Goal: Task Accomplishment & Management: Manage account settings

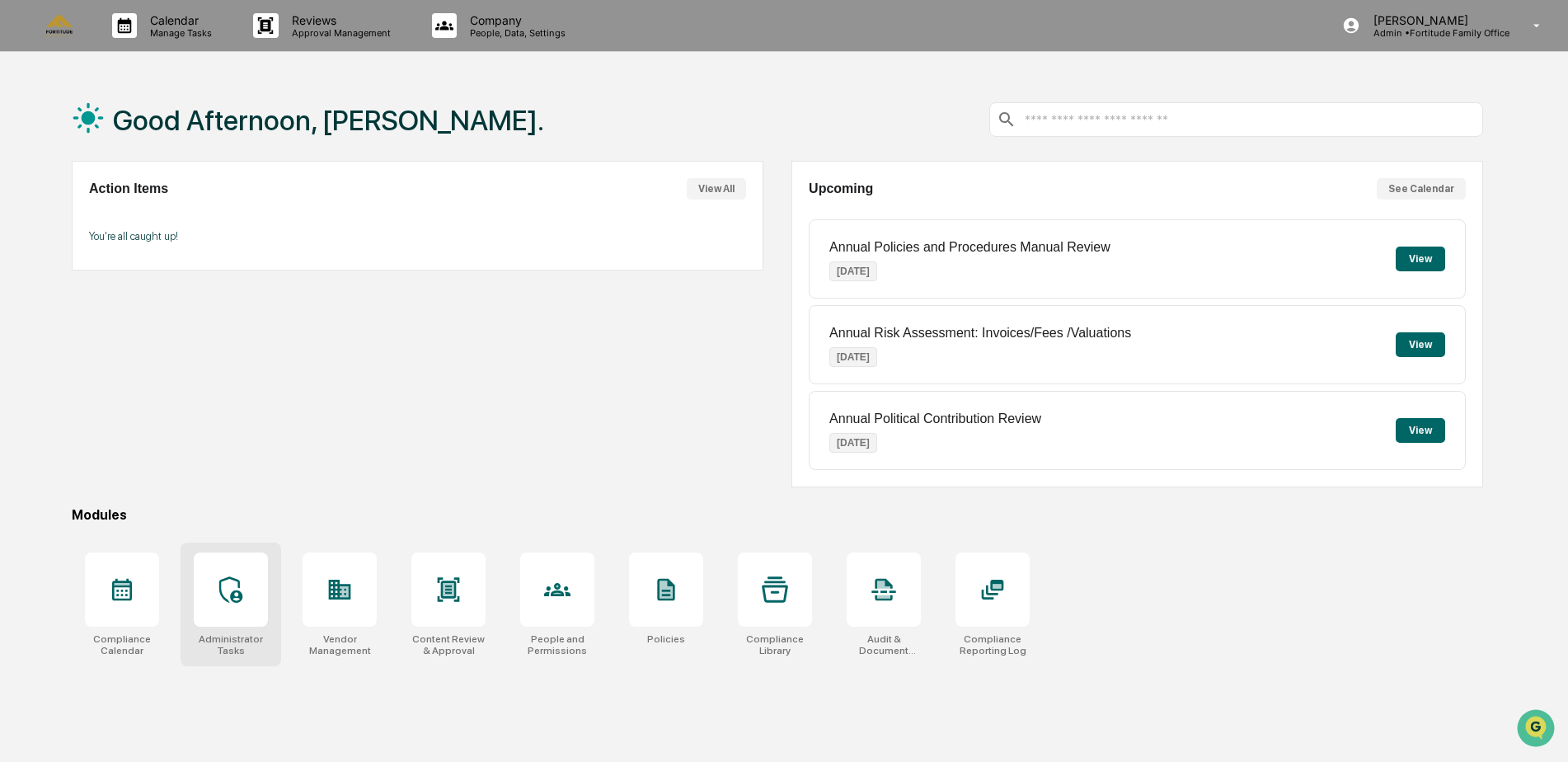
click at [239, 602] on icon at bounding box center [231, 589] width 23 height 26
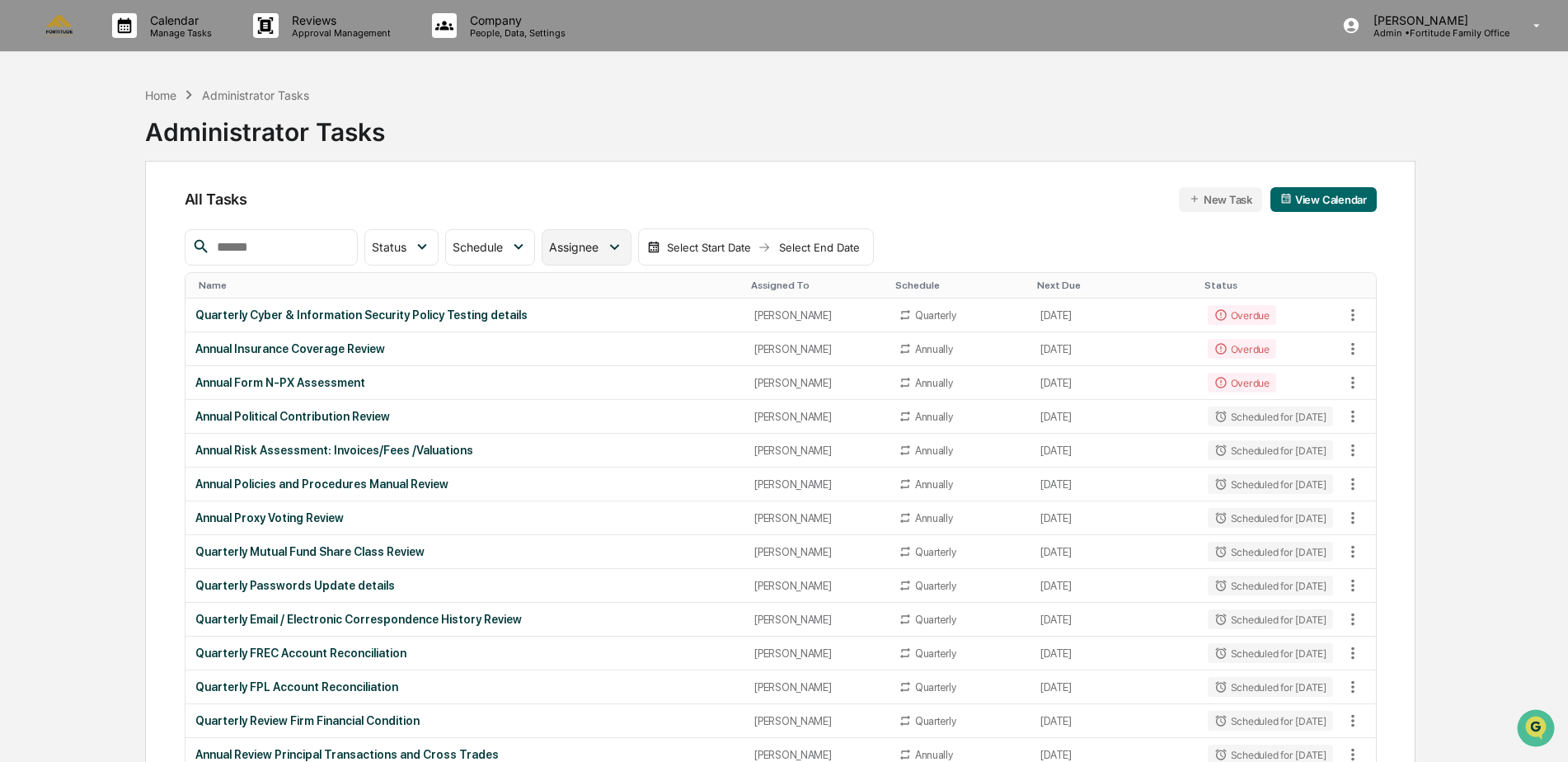
click at [598, 252] on span "Assignee" at bounding box center [573, 247] width 50 height 14
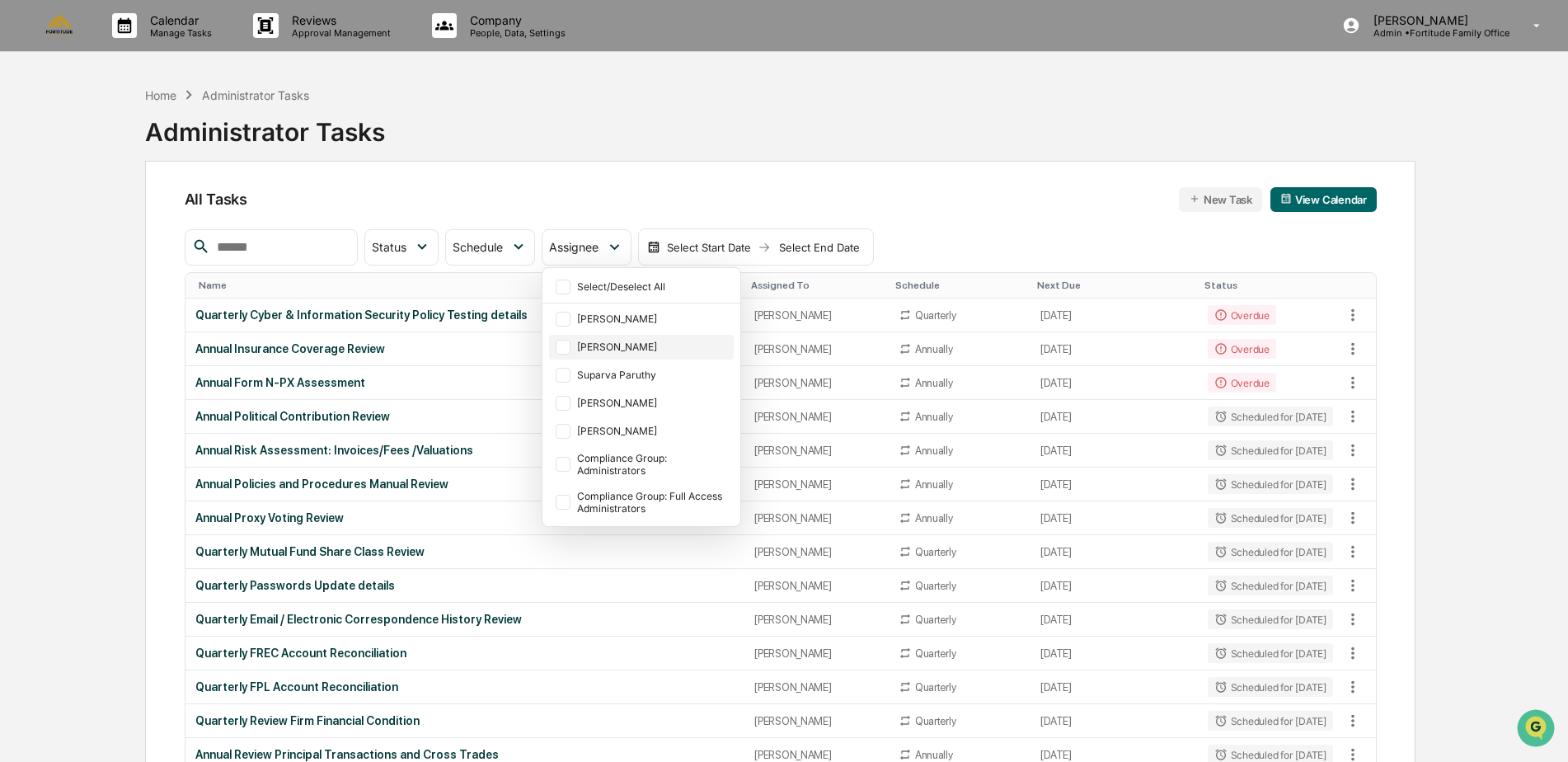
click at [650, 343] on div "[PERSON_NAME]" at bounding box center [654, 346] width 153 height 13
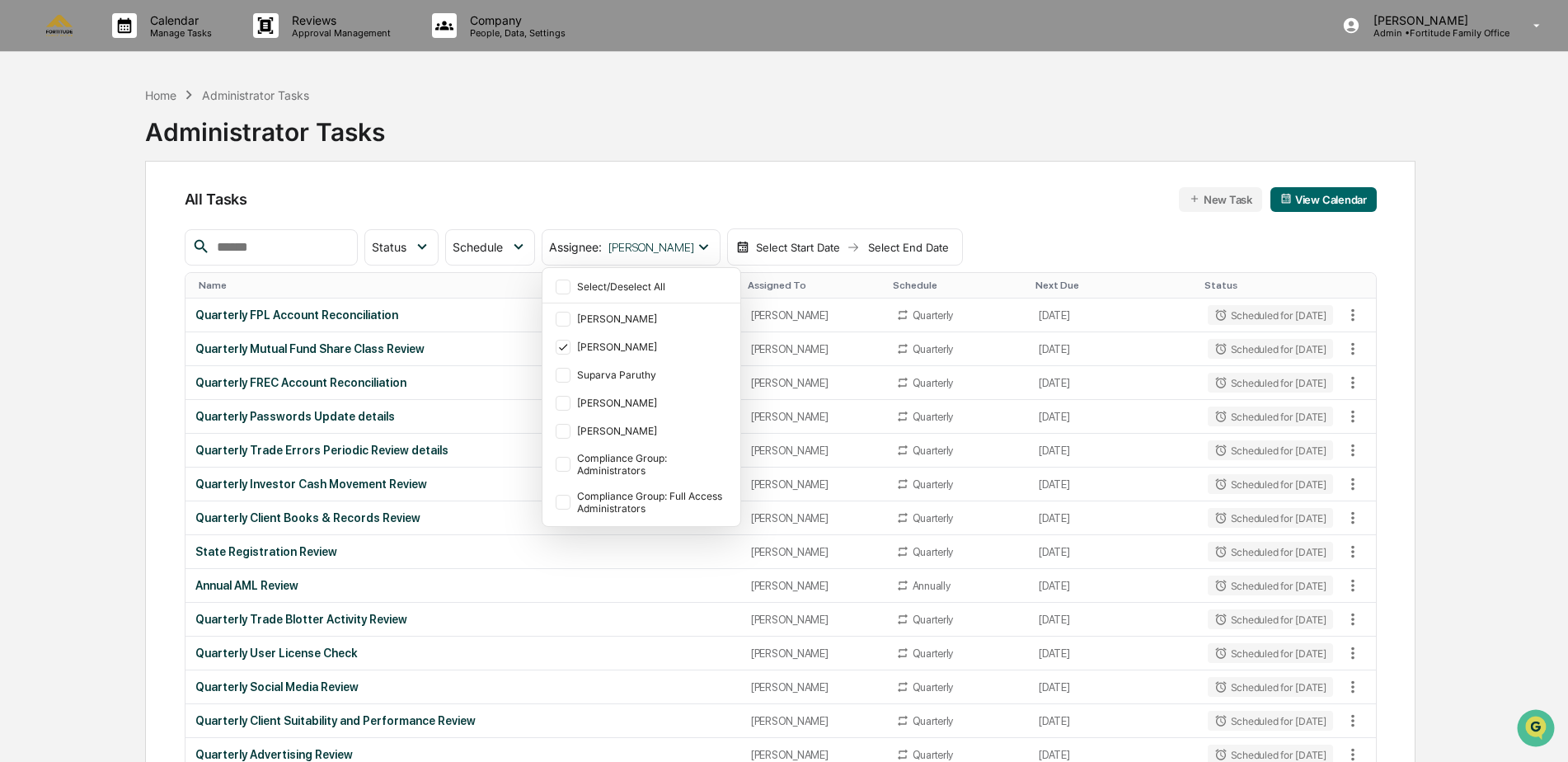
click at [110, 346] on div "Home Administrator Tasks Administrator Tasks All Tasks New Task View Calendar S…" at bounding box center [784, 517] width 1411 height 877
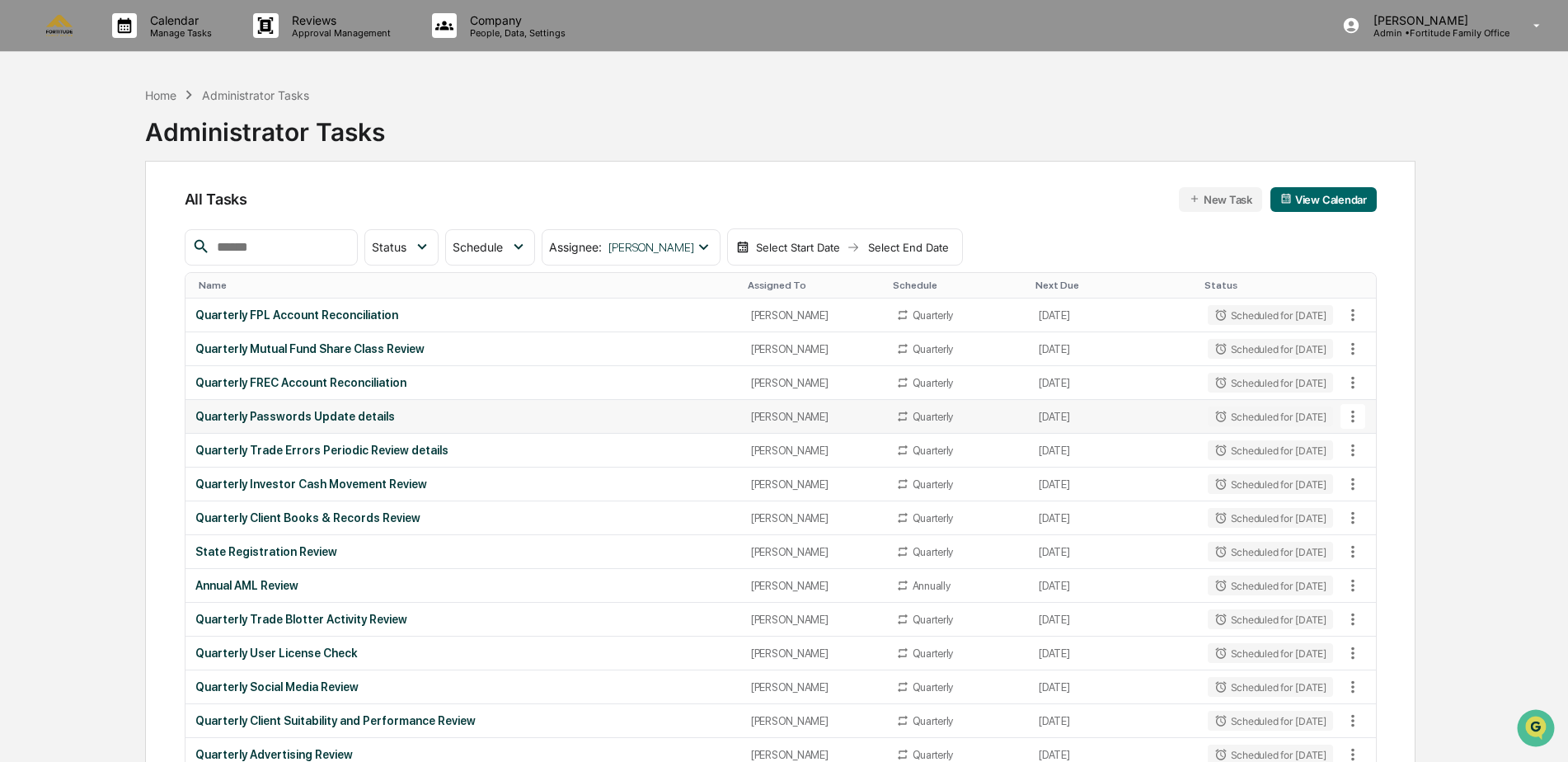
click at [357, 412] on div "Quarterly Passwords Update details" at bounding box center [463, 417] width 536 height 13
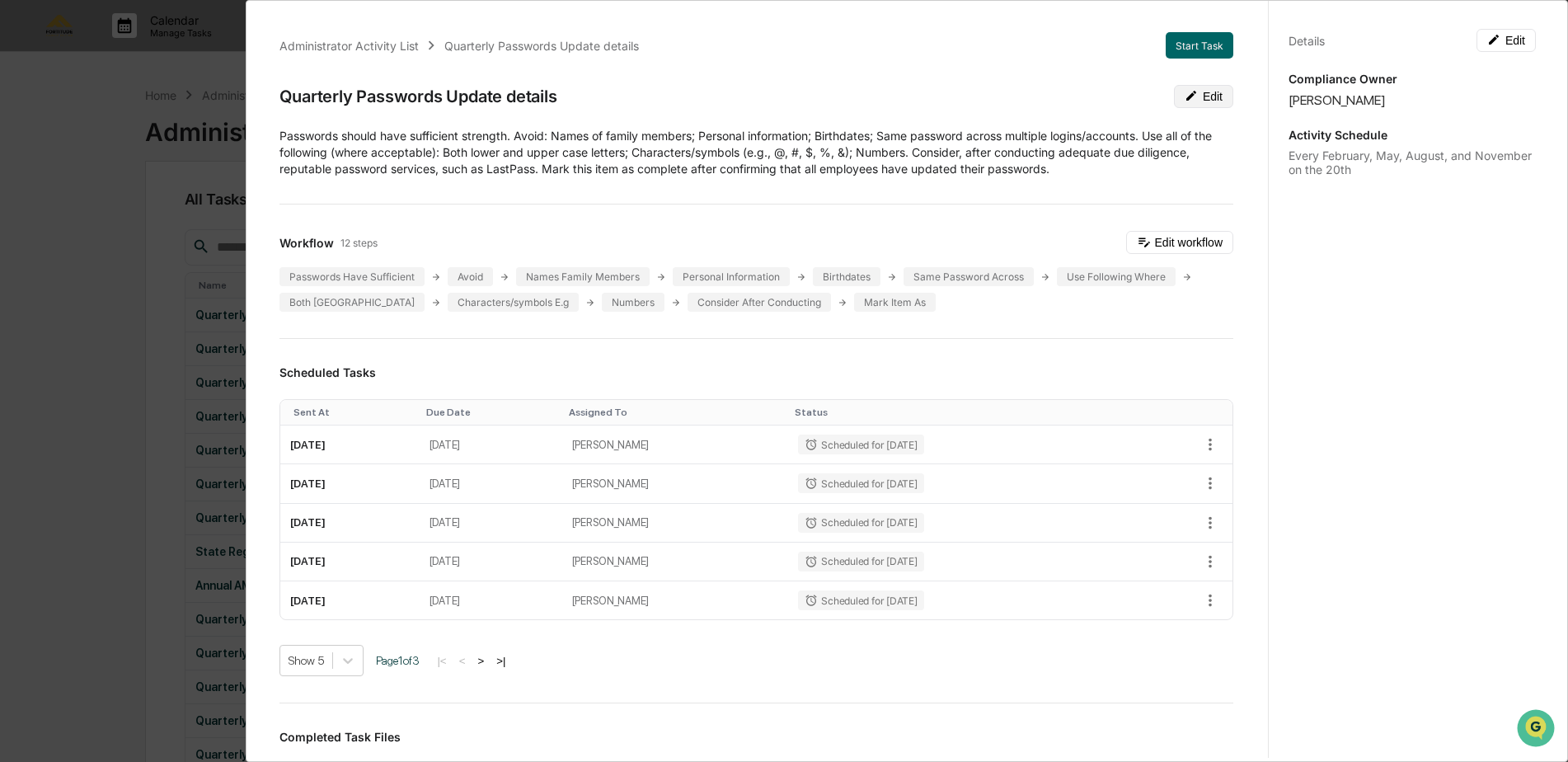
click at [1198, 99] on button "Edit" at bounding box center [1204, 96] width 60 height 23
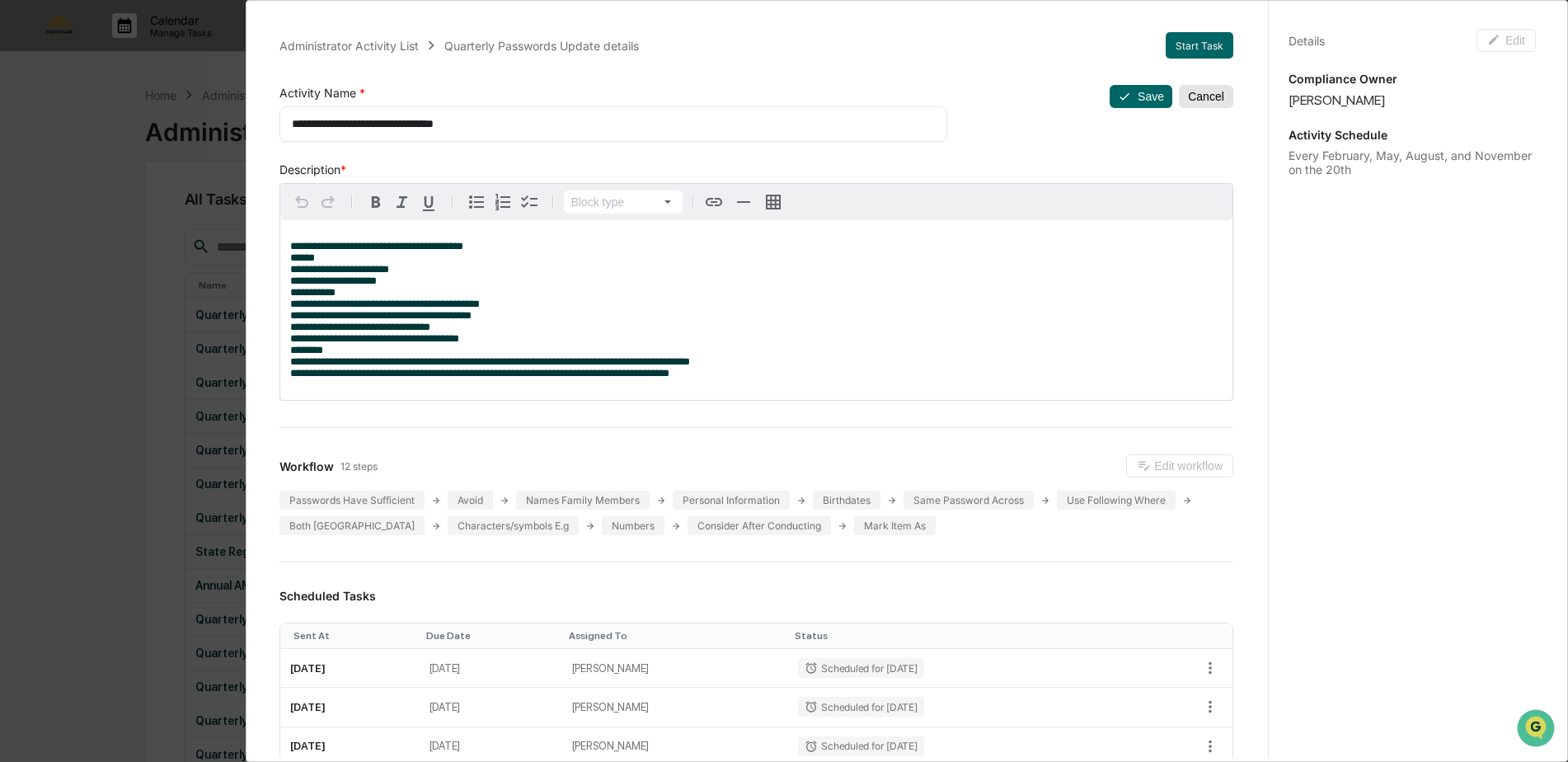
click at [1188, 103] on button "Cancel" at bounding box center [1205, 96] width 55 height 23
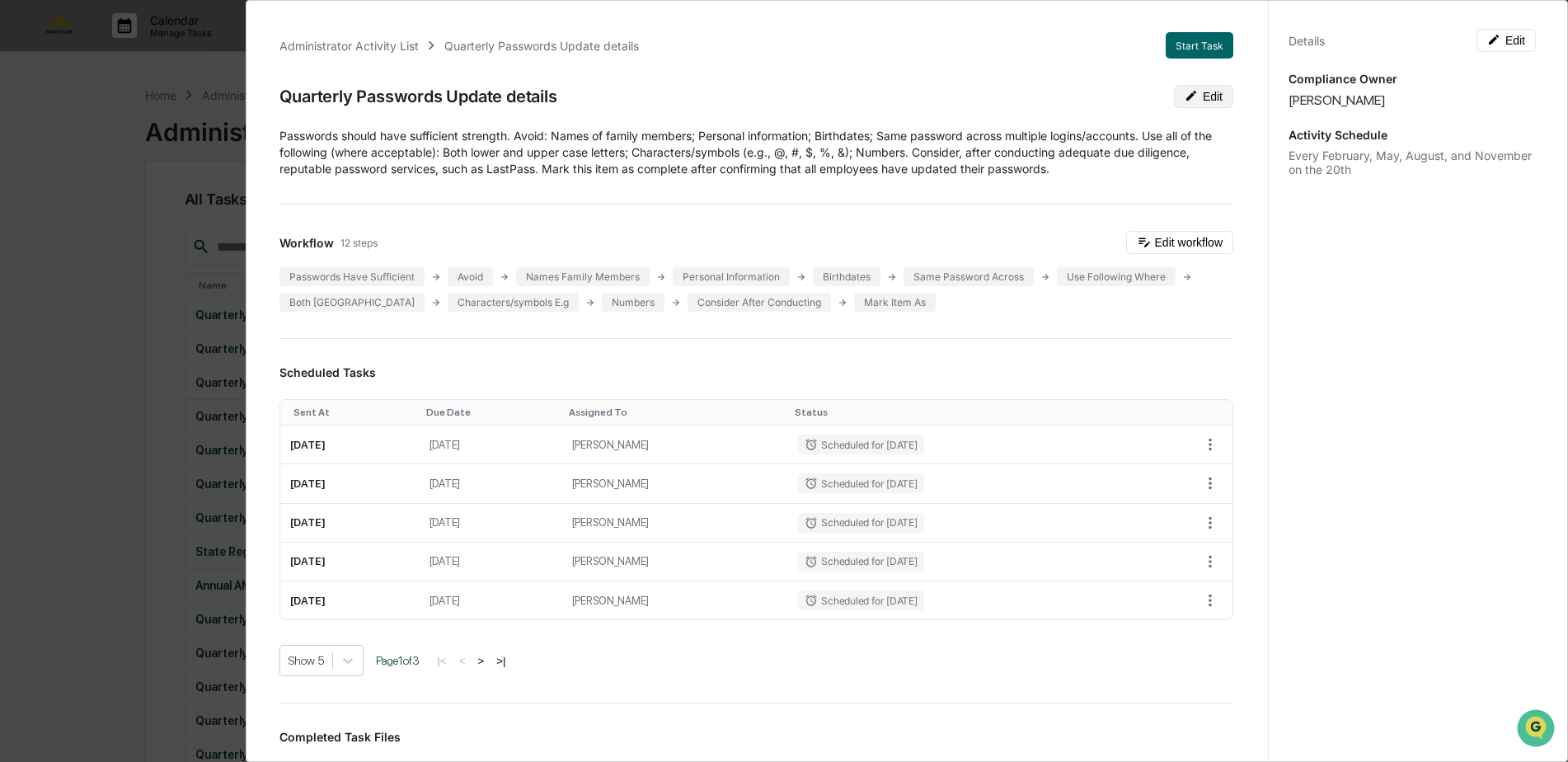
click at [1183, 93] on button "Edit" at bounding box center [1204, 96] width 60 height 23
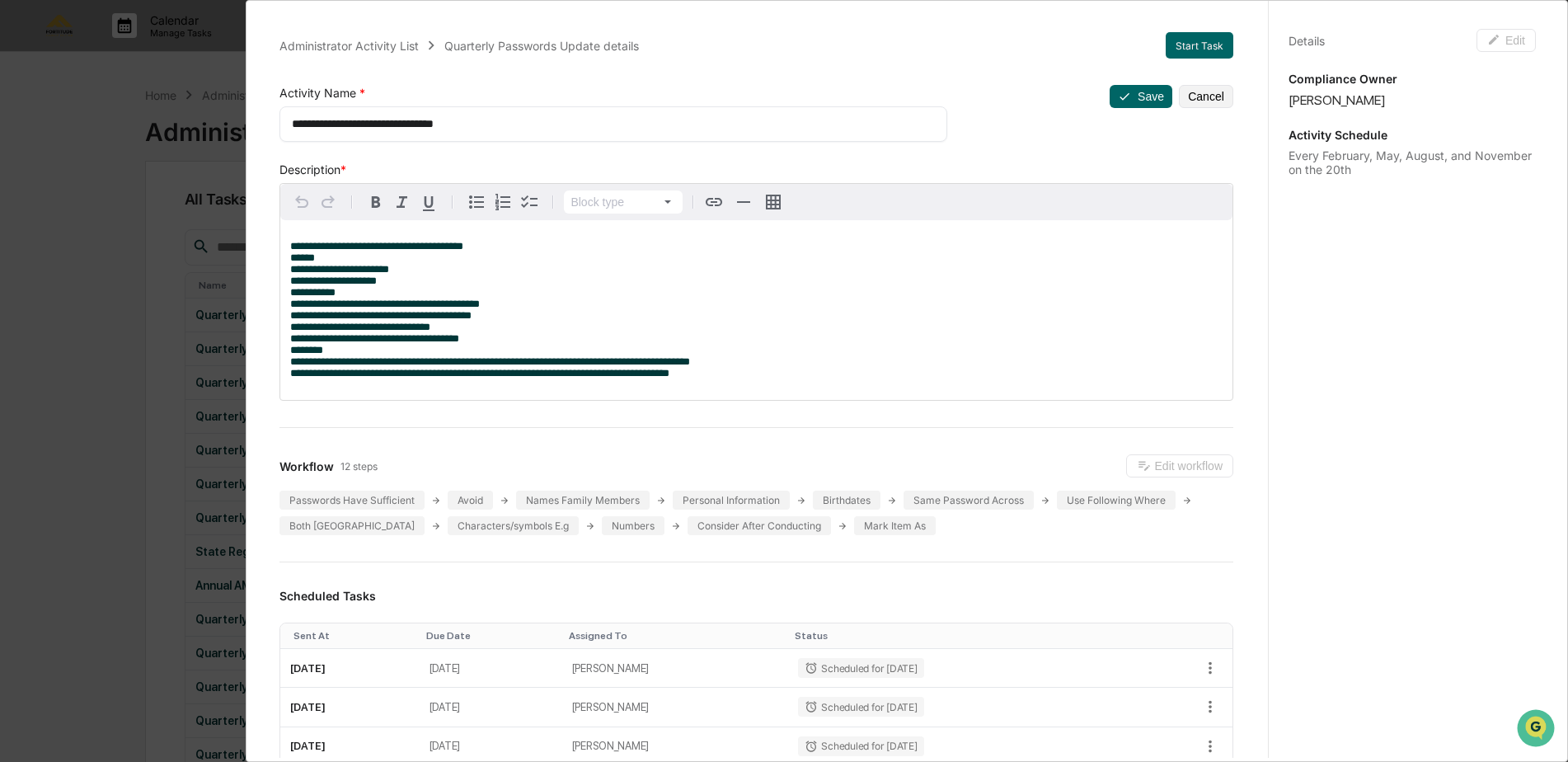
drag, startPoint x: 343, startPoint y: 124, endPoint x: 270, endPoint y: 120, distance: 73.1
click at [270, 120] on div "**********" at bounding box center [756, 738] width 993 height 1452
type textarea "**********"
click at [1118, 97] on icon at bounding box center [1124, 97] width 13 height 13
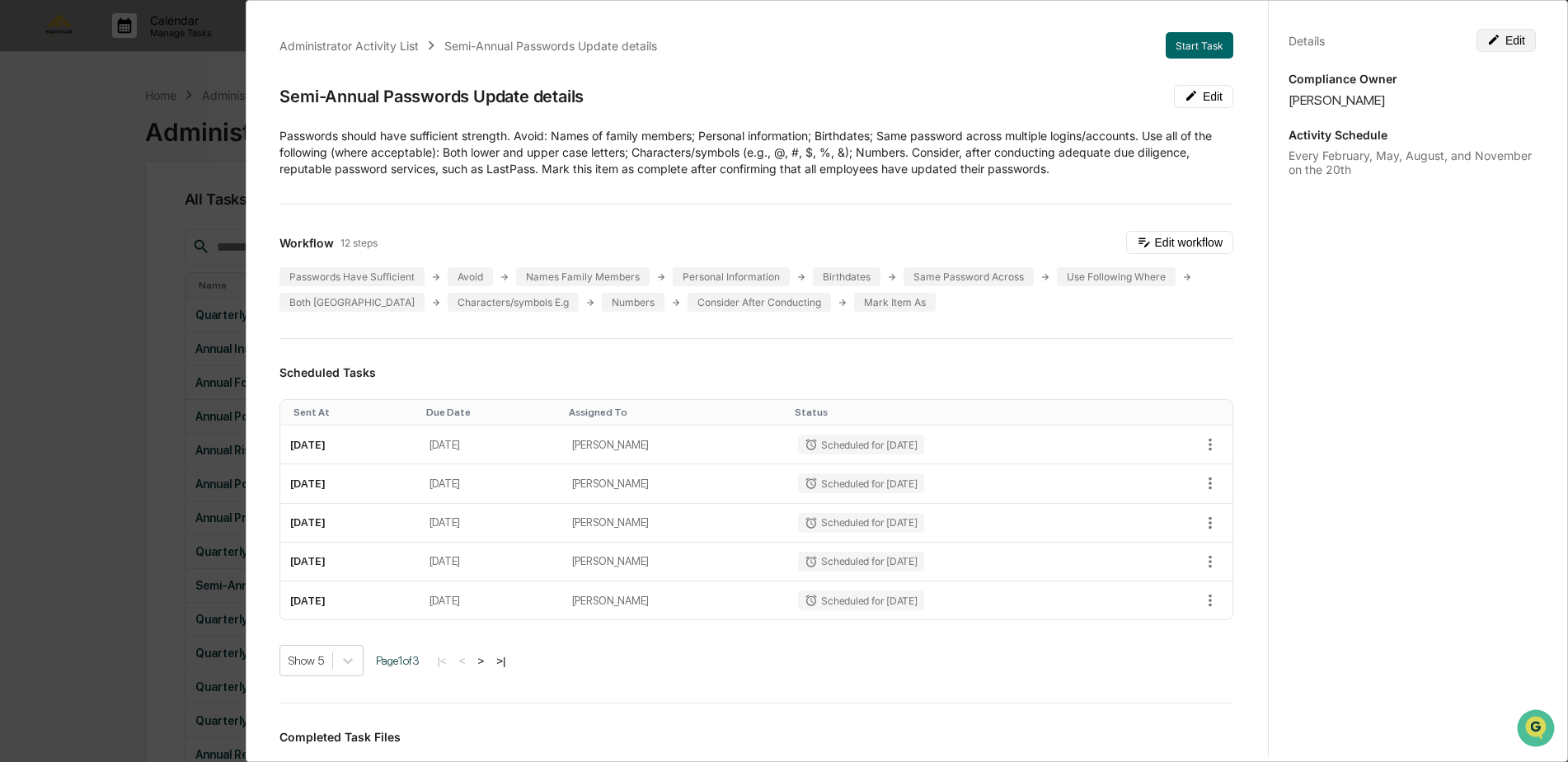
click at [1507, 35] on button "Edit" at bounding box center [1506, 40] width 60 height 23
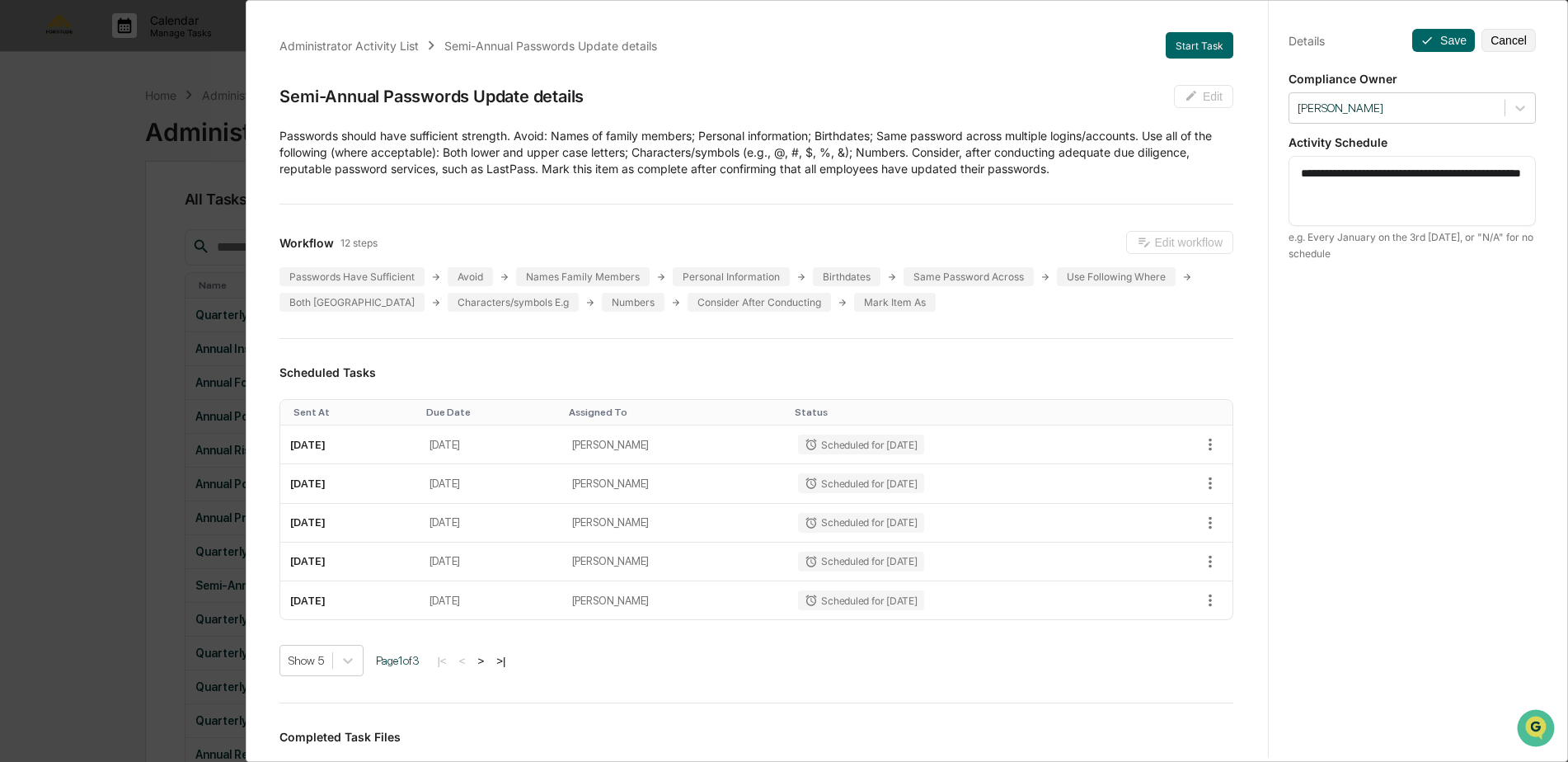
drag, startPoint x: 1347, startPoint y: 194, endPoint x: 1329, endPoint y: 172, distance: 28.4
click at [1329, 172] on textarea "**********" at bounding box center [1411, 191] width 222 height 52
type textarea "**********"
click at [1425, 40] on icon at bounding box center [1427, 40] width 13 height 13
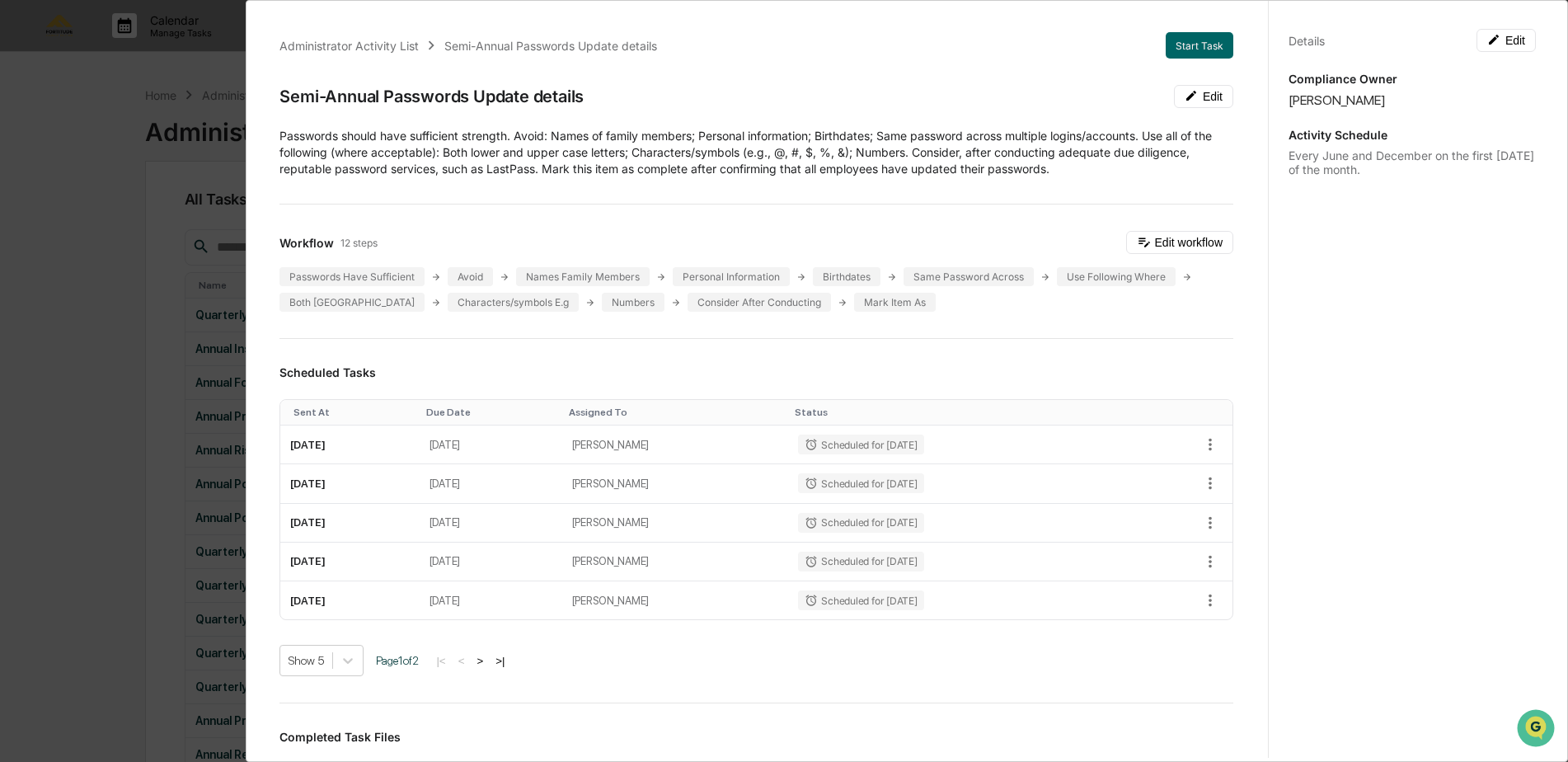
click at [151, 237] on div "Administrator Activity List Semi-Annual Passwords Update details Start Task Sem…" at bounding box center [784, 381] width 1568 height 762
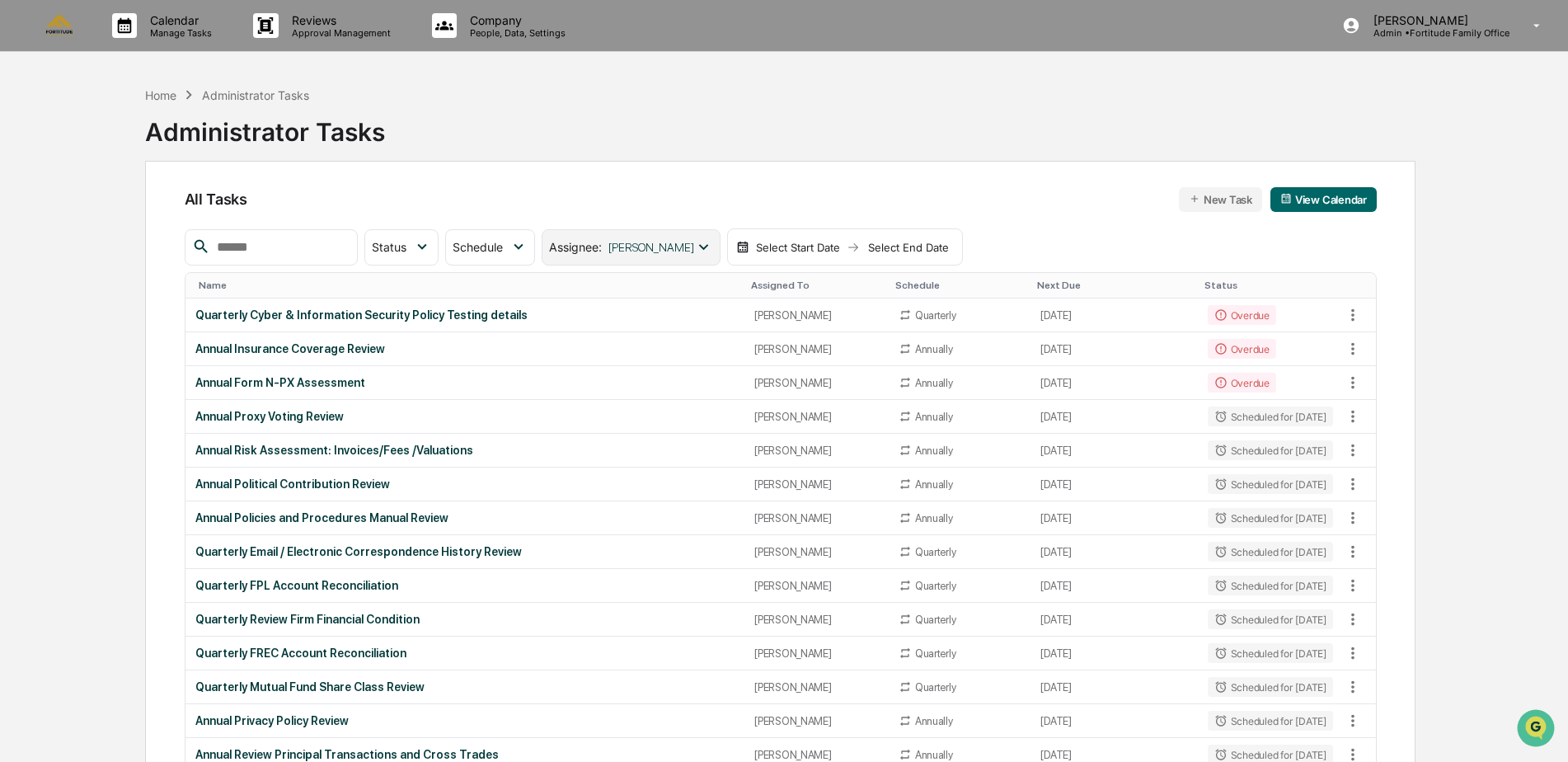
click at [685, 236] on div "Assignee : Stephanie Meintzer" at bounding box center [630, 247] width 178 height 36
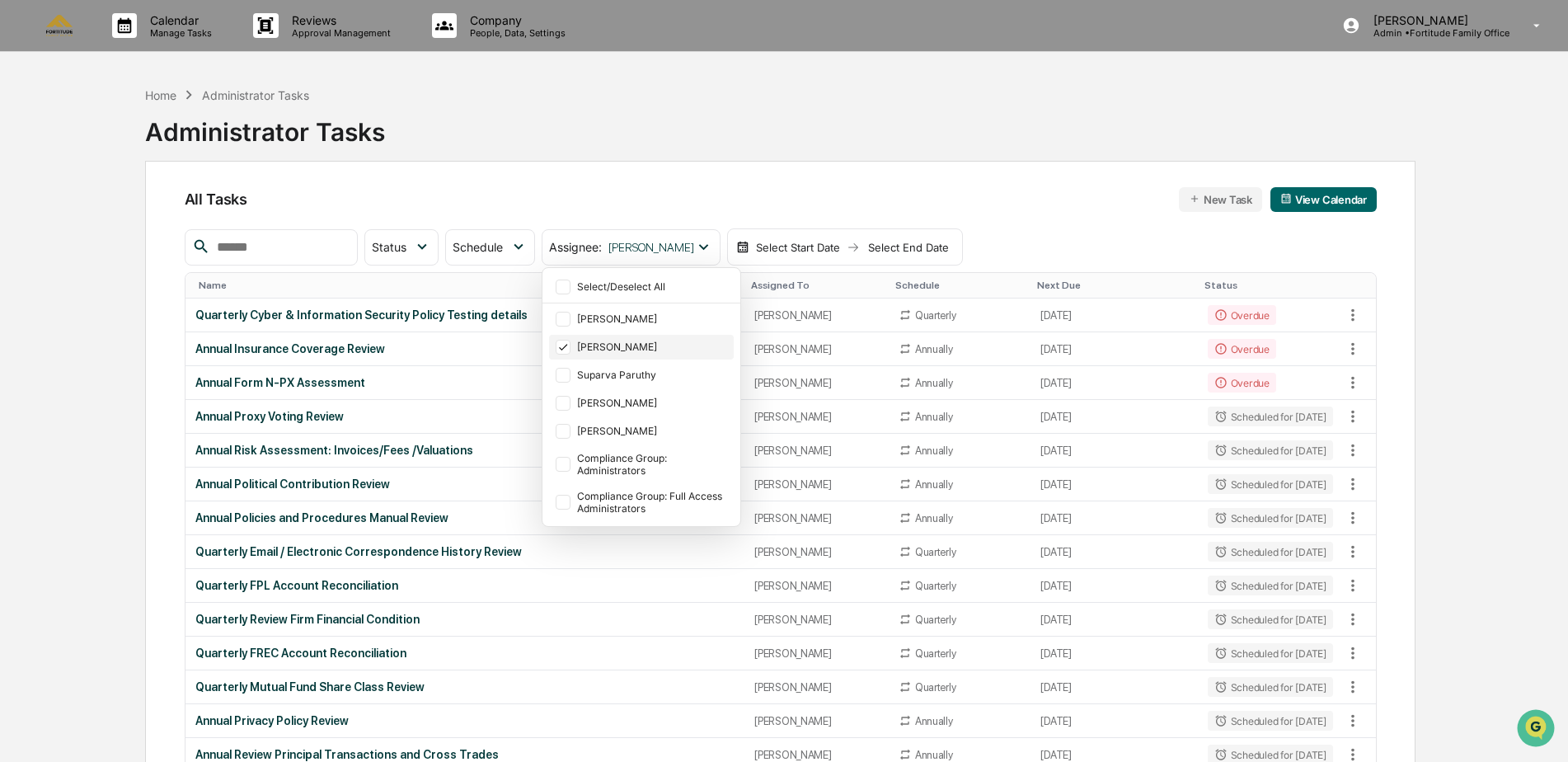
click at [678, 345] on div "[PERSON_NAME]" at bounding box center [654, 346] width 153 height 13
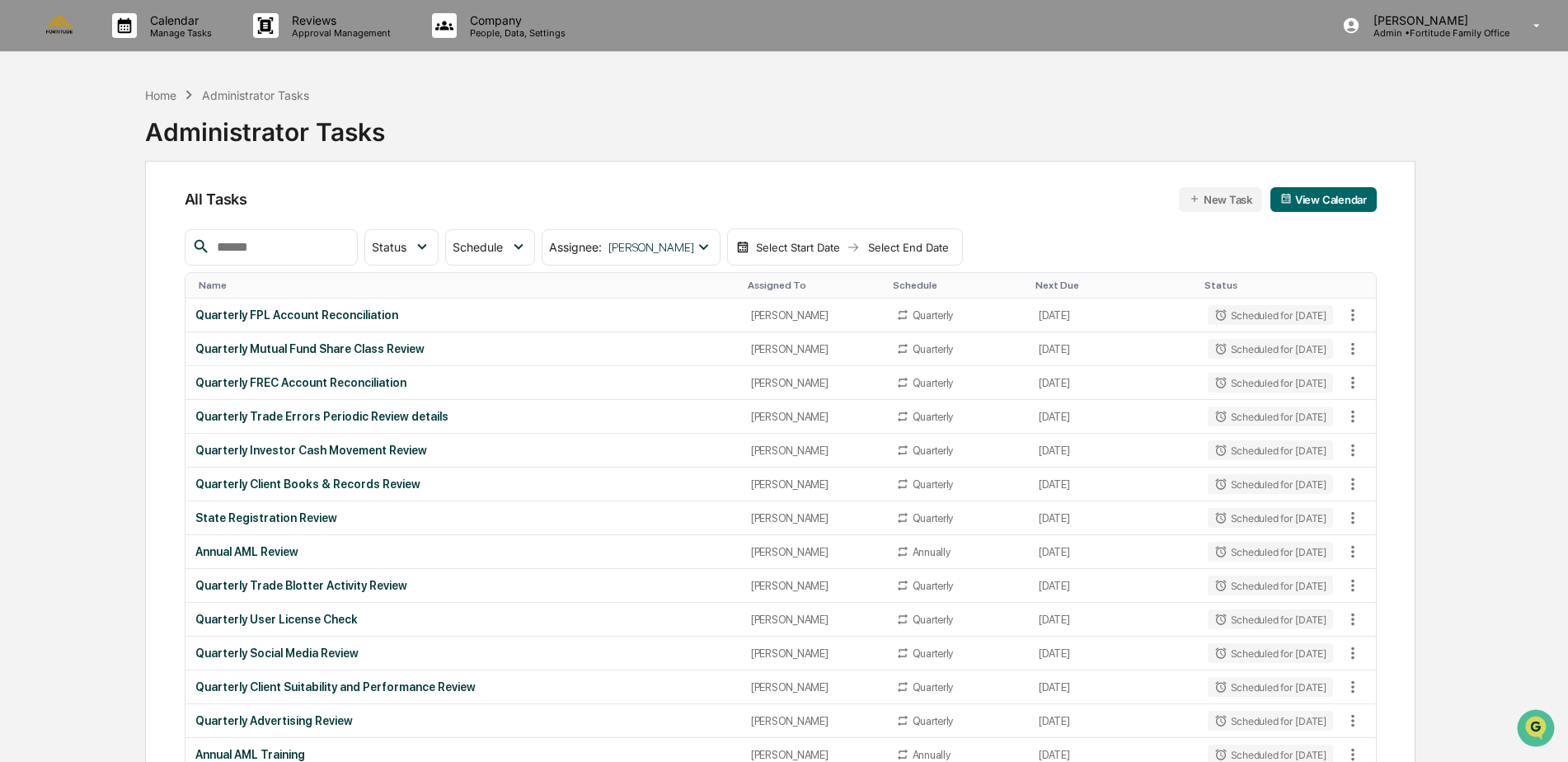
click at [714, 179] on div "All Tasks New Task View Calendar Status Select/Deselect All Done In Progress Ac…" at bounding box center [779, 558] width 1270 height 795
click at [252, 514] on div "State Registration Review" at bounding box center [463, 518] width 536 height 13
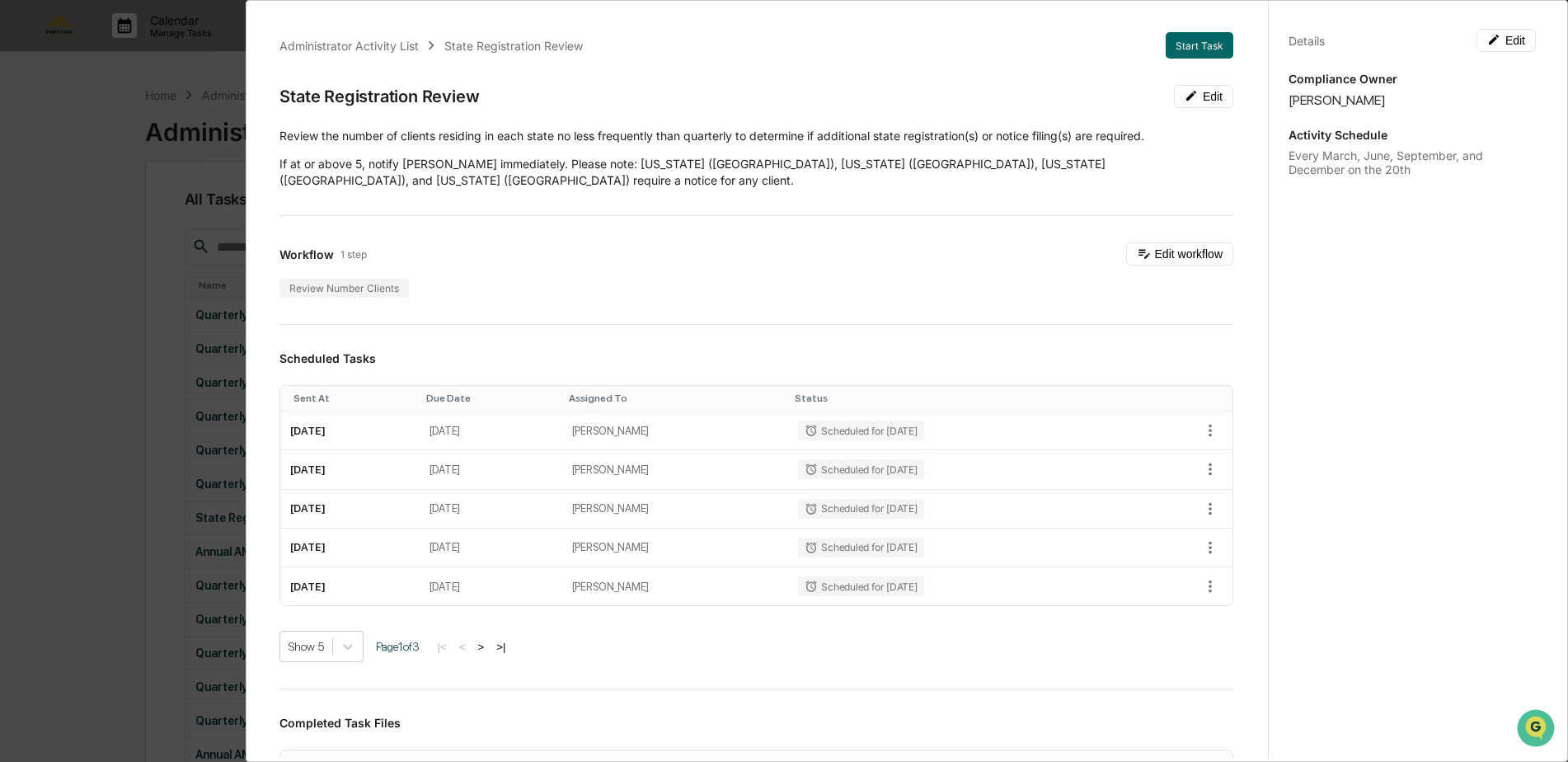
click at [70, 242] on div "Administrator Activity List State Registration Review Start Task State Registra…" at bounding box center [784, 381] width 1568 height 762
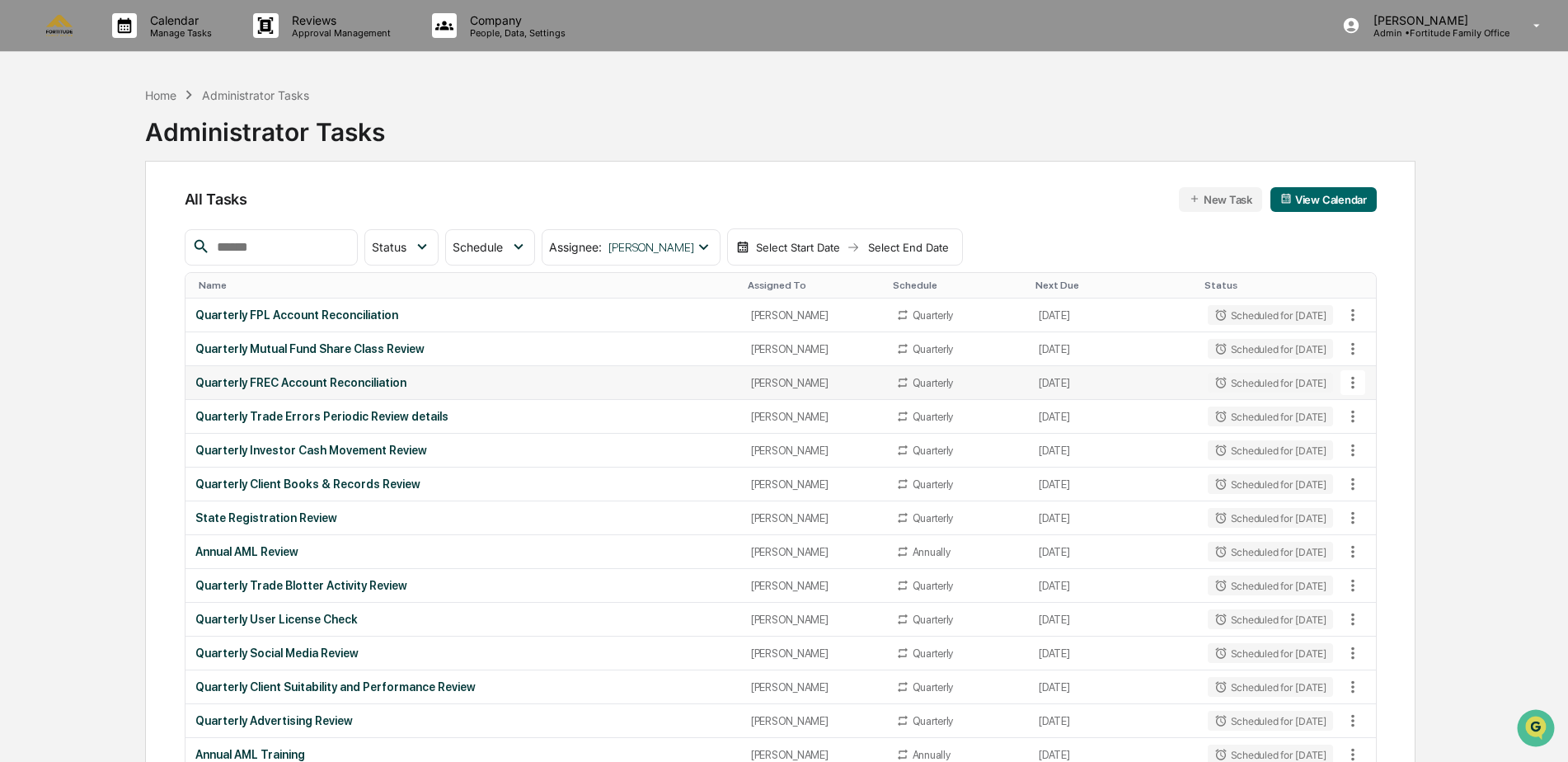
click at [380, 381] on div "Quarterly FREC Account Reconciliation" at bounding box center [463, 383] width 536 height 13
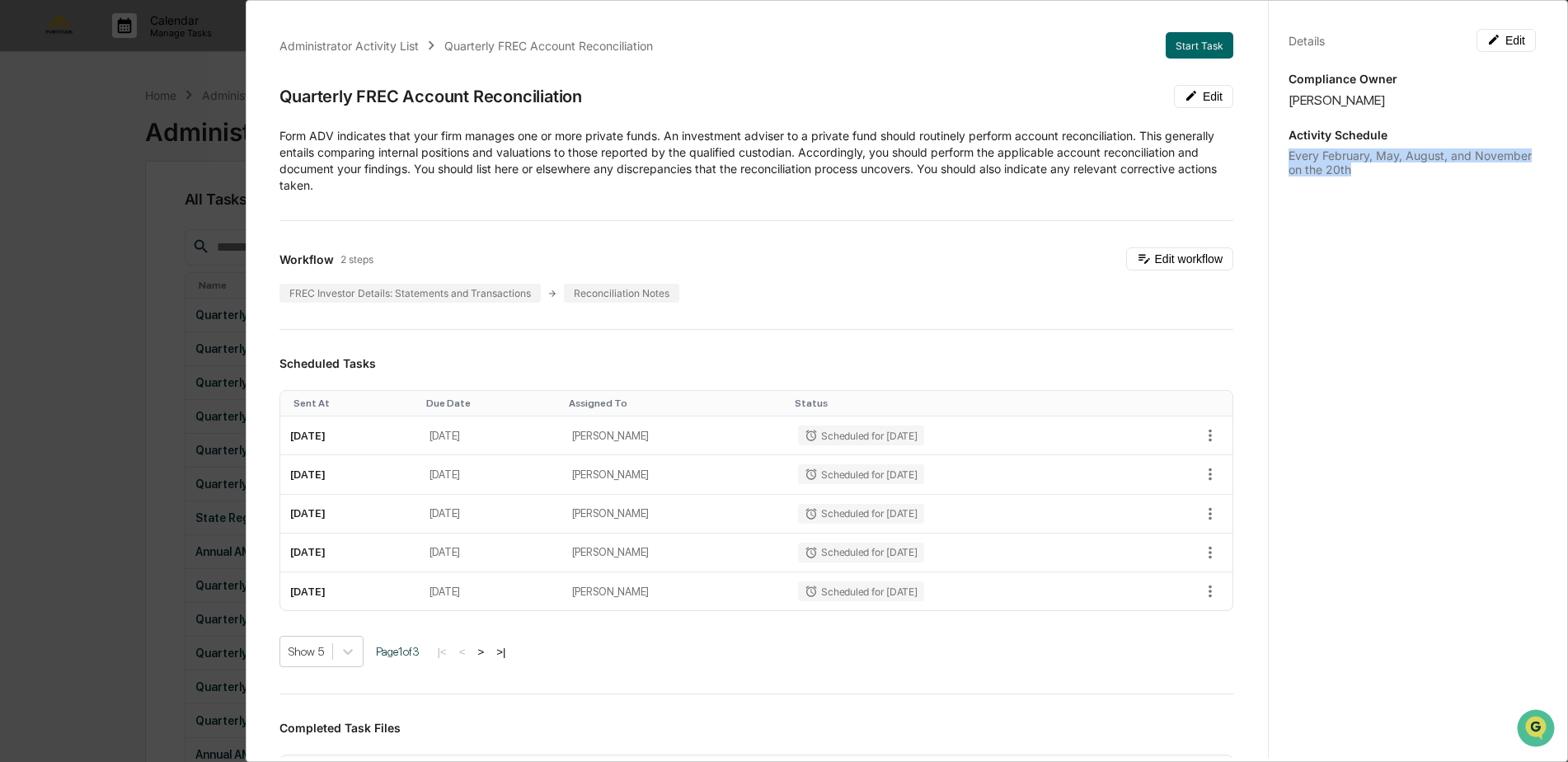
drag, startPoint x: 1350, startPoint y: 170, endPoint x: 1283, endPoint y: 155, distance: 68.7
click at [1289, 155] on div "Every February, May, August, and November on the 20th" at bounding box center [1412, 162] width 247 height 28
copy div "Every February, May, August, and November on the 20th"
click at [123, 275] on div "Administrator Activity List Quarterly FREC Account Reconciliation Start Task Qu…" at bounding box center [784, 381] width 1568 height 762
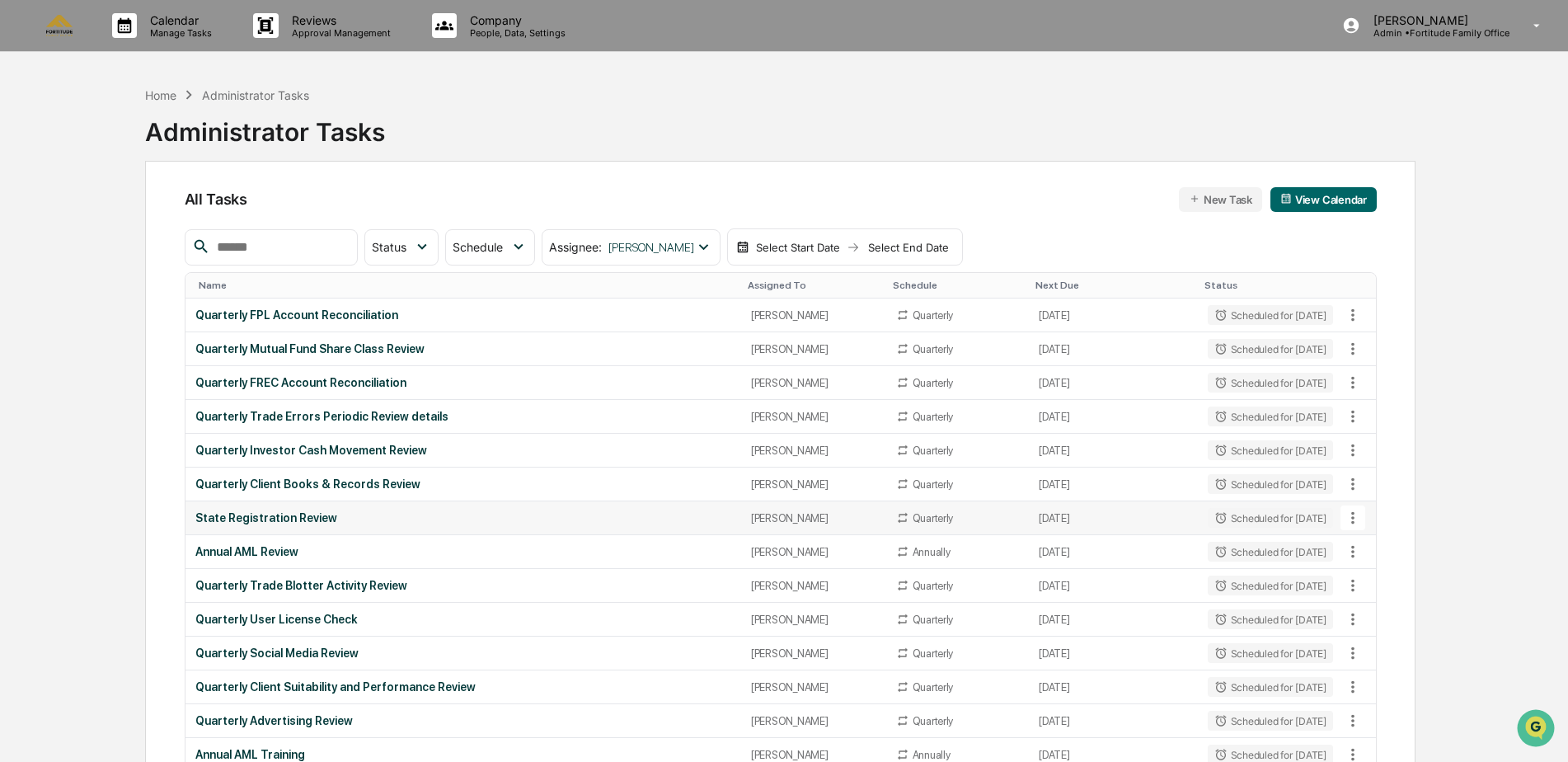
click at [322, 514] on div "State Registration Review" at bounding box center [463, 518] width 536 height 13
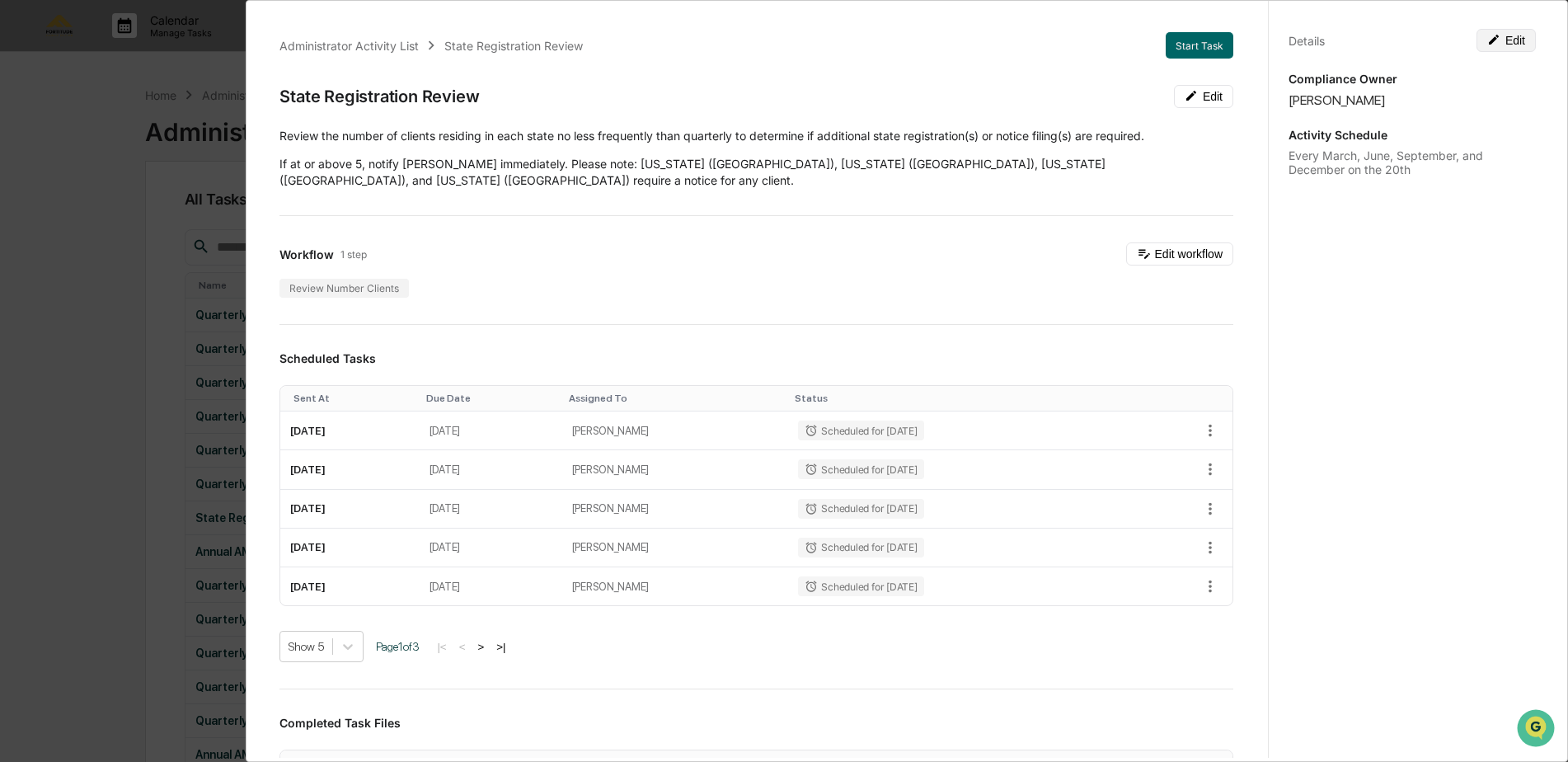
click at [1510, 40] on button "Edit" at bounding box center [1506, 40] width 60 height 23
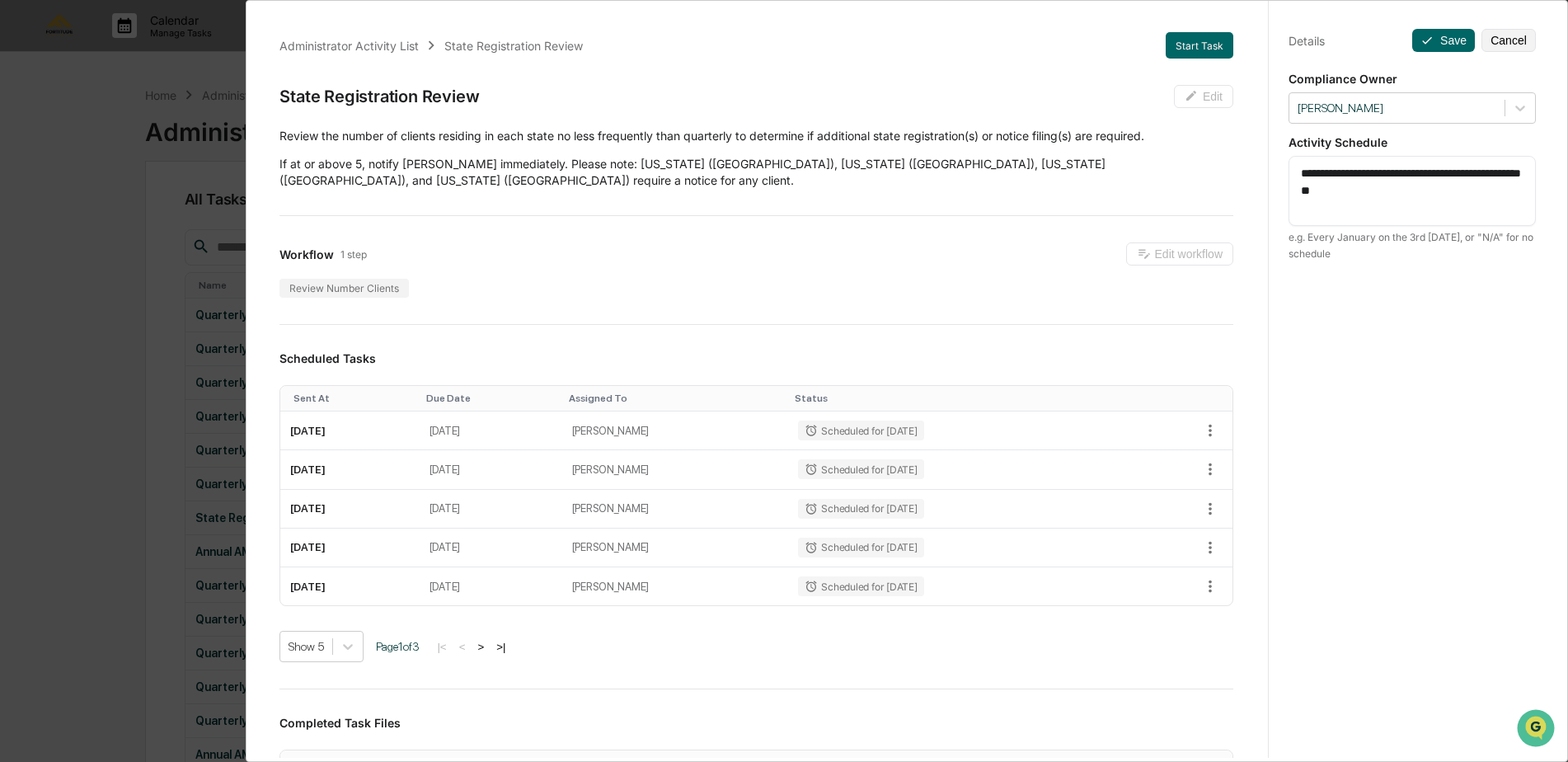
drag, startPoint x: 1411, startPoint y: 194, endPoint x: 1224, endPoint y: 177, distance: 187.8
click at [1224, 177] on div "Administrator Activity List State Registration Review Start Task State Registra…" at bounding box center [907, 376] width 1298 height 762
paste textarea
type textarea "**********"
click at [1428, 45] on button "Save" at bounding box center [1443, 40] width 62 height 23
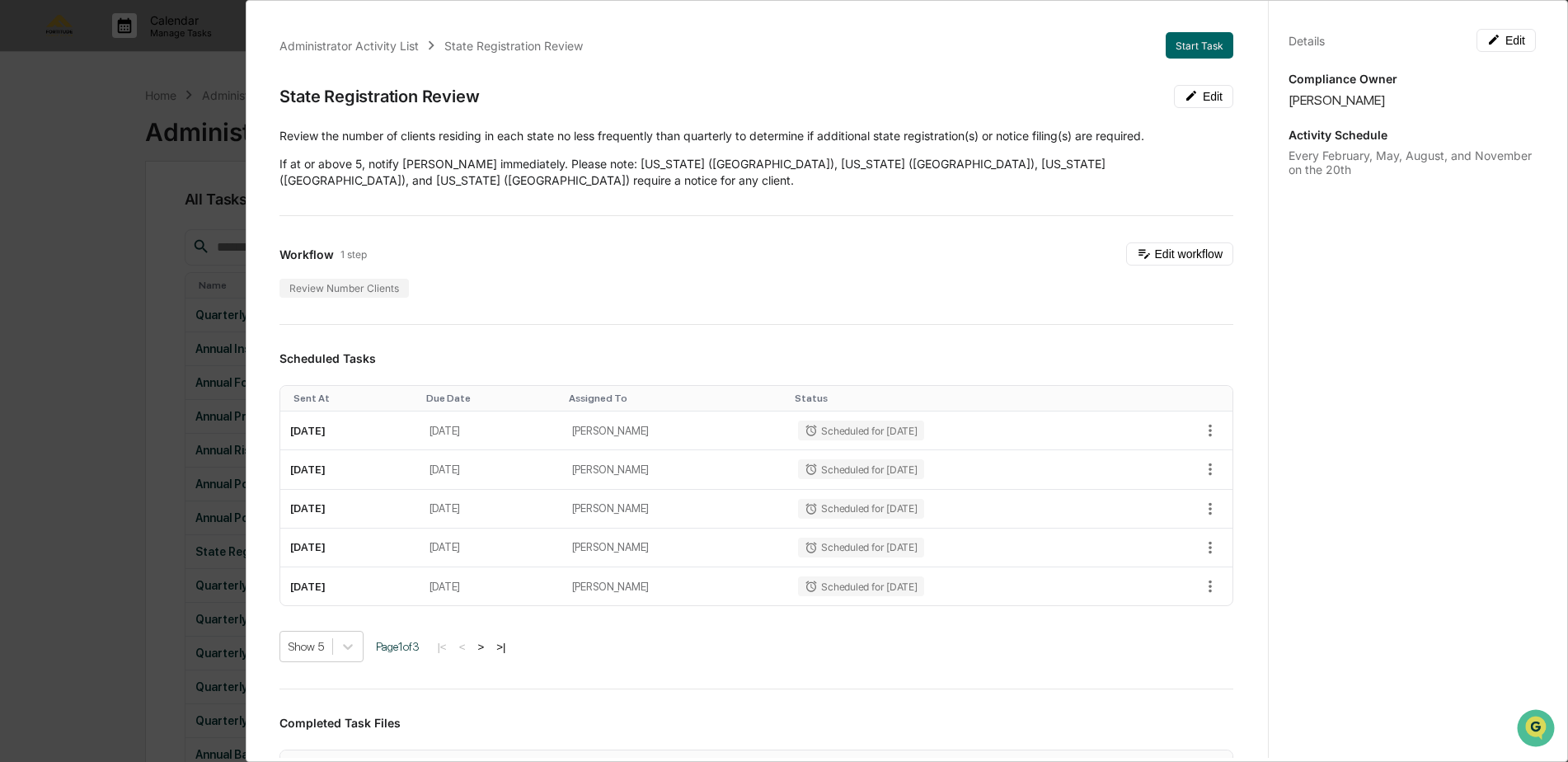
click at [44, 191] on div "Administrator Activity List State Registration Review Start Task State Registra…" at bounding box center [784, 381] width 1568 height 762
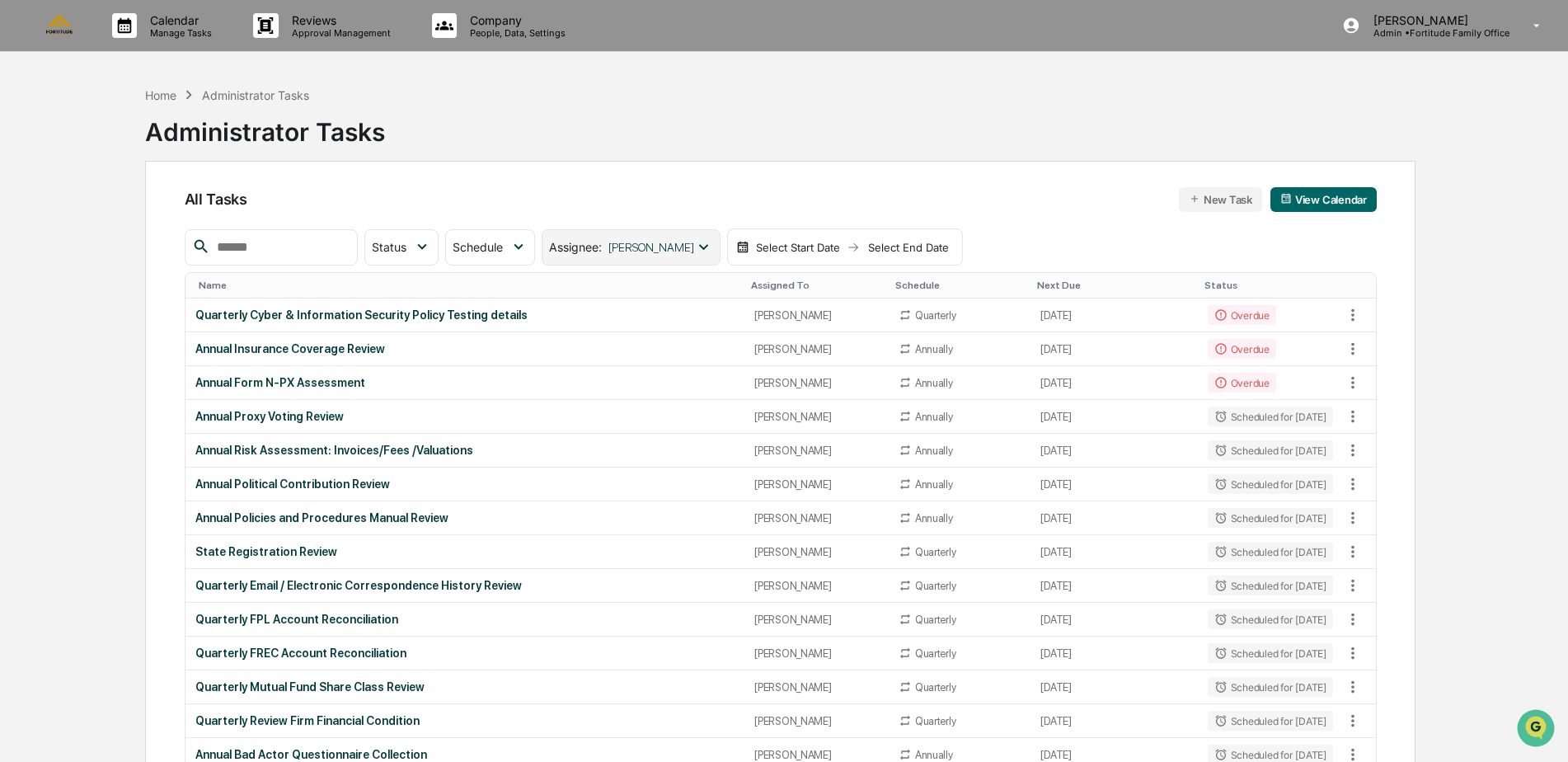
click at [601, 248] on span "Assignee :" at bounding box center [575, 247] width 53 height 14
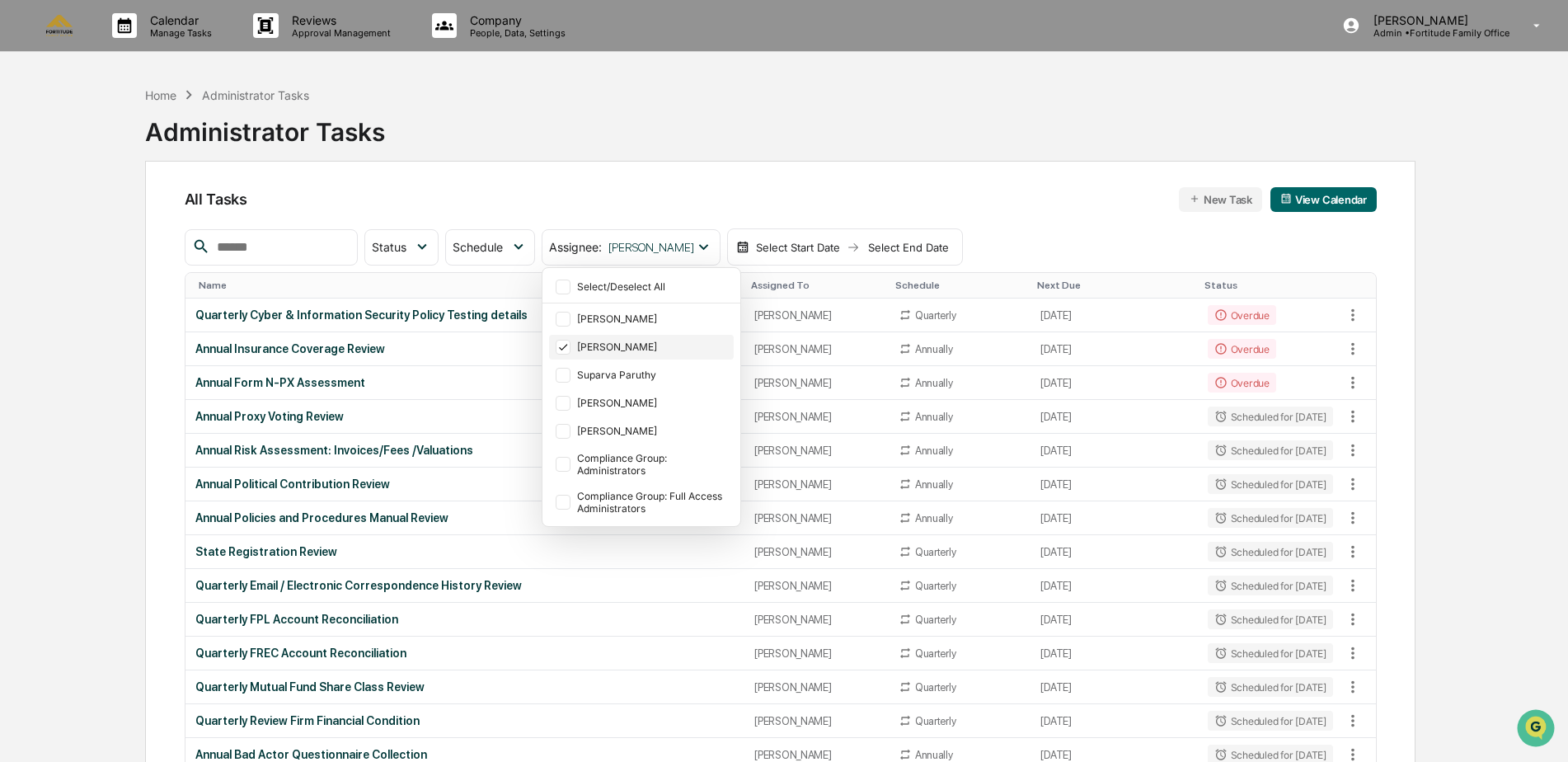
click at [625, 344] on div "[PERSON_NAME]" at bounding box center [654, 346] width 153 height 13
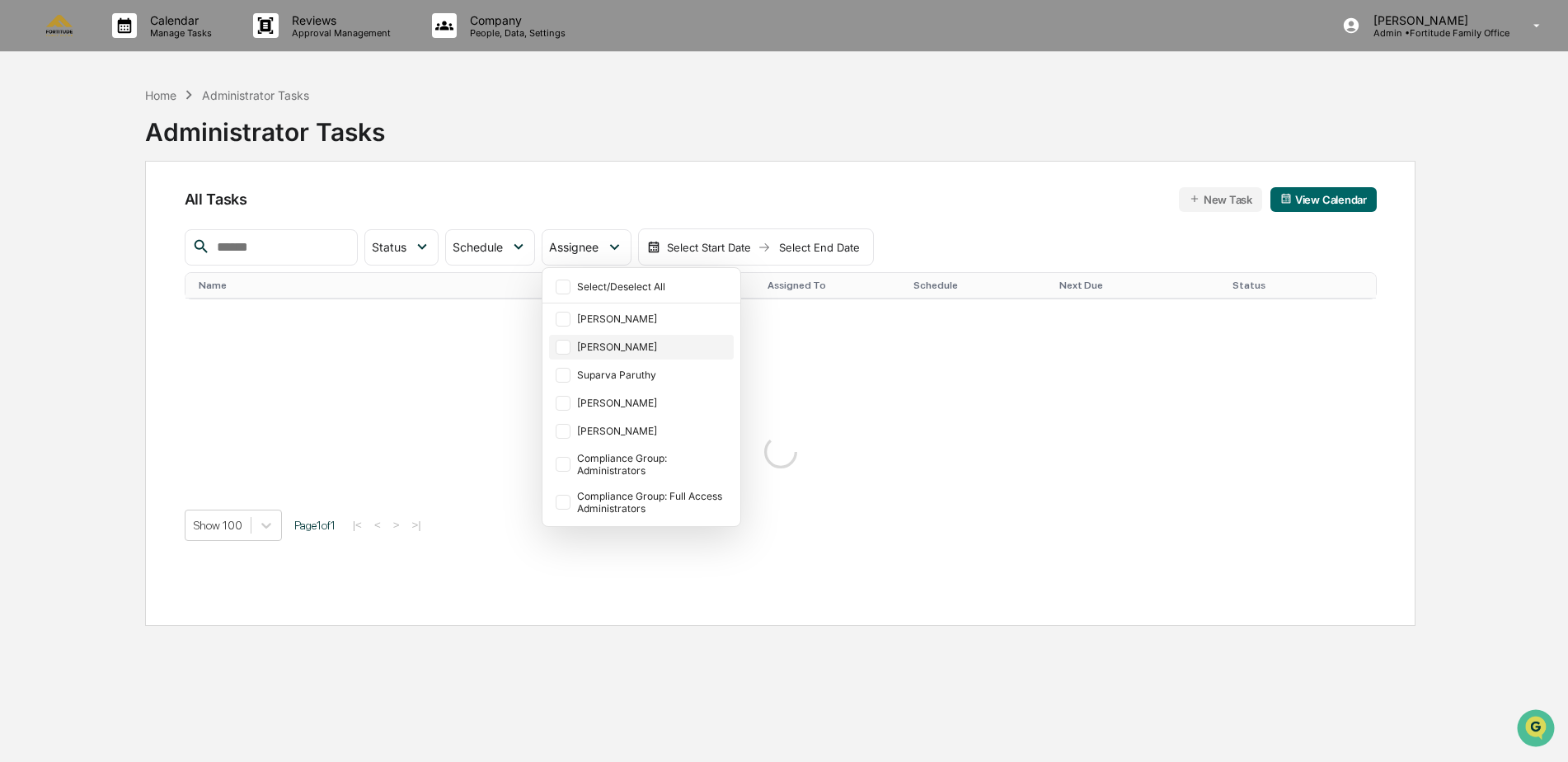
click at [625, 344] on div "[PERSON_NAME]" at bounding box center [654, 346] width 153 height 13
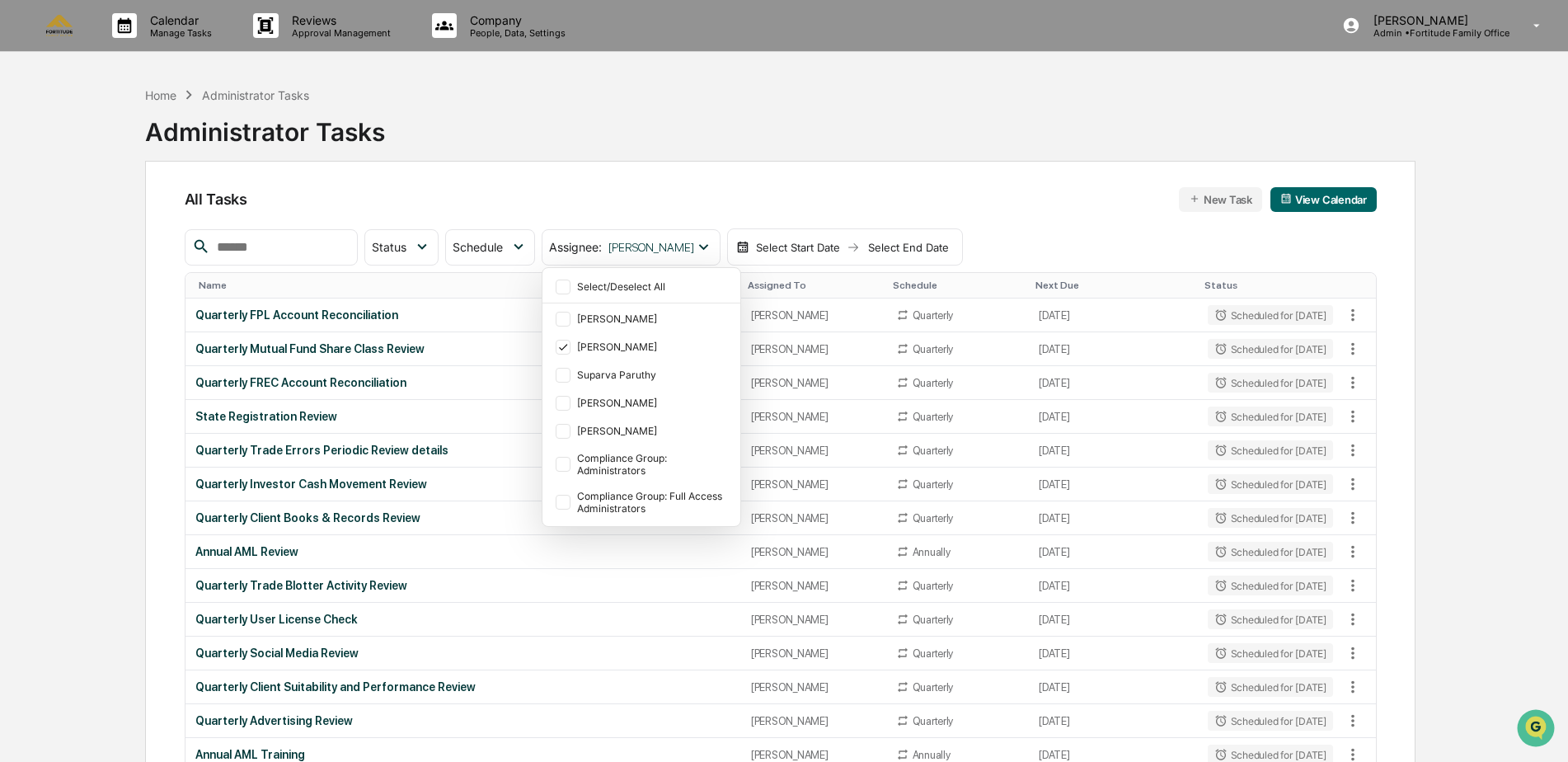
click at [596, 187] on div "All Tasks New Task View Calendar" at bounding box center [780, 199] width 1192 height 24
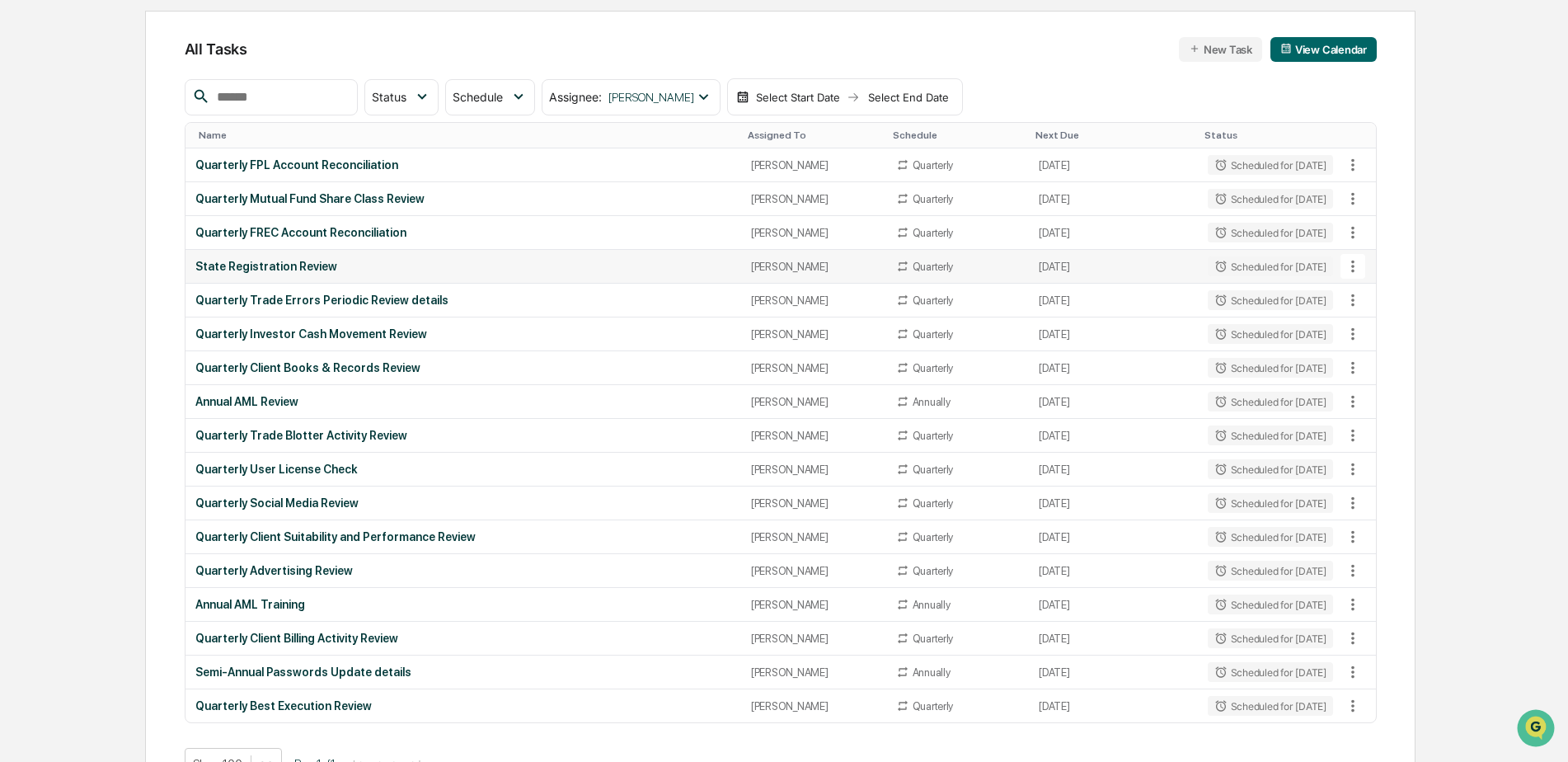
scroll to position [165, 0]
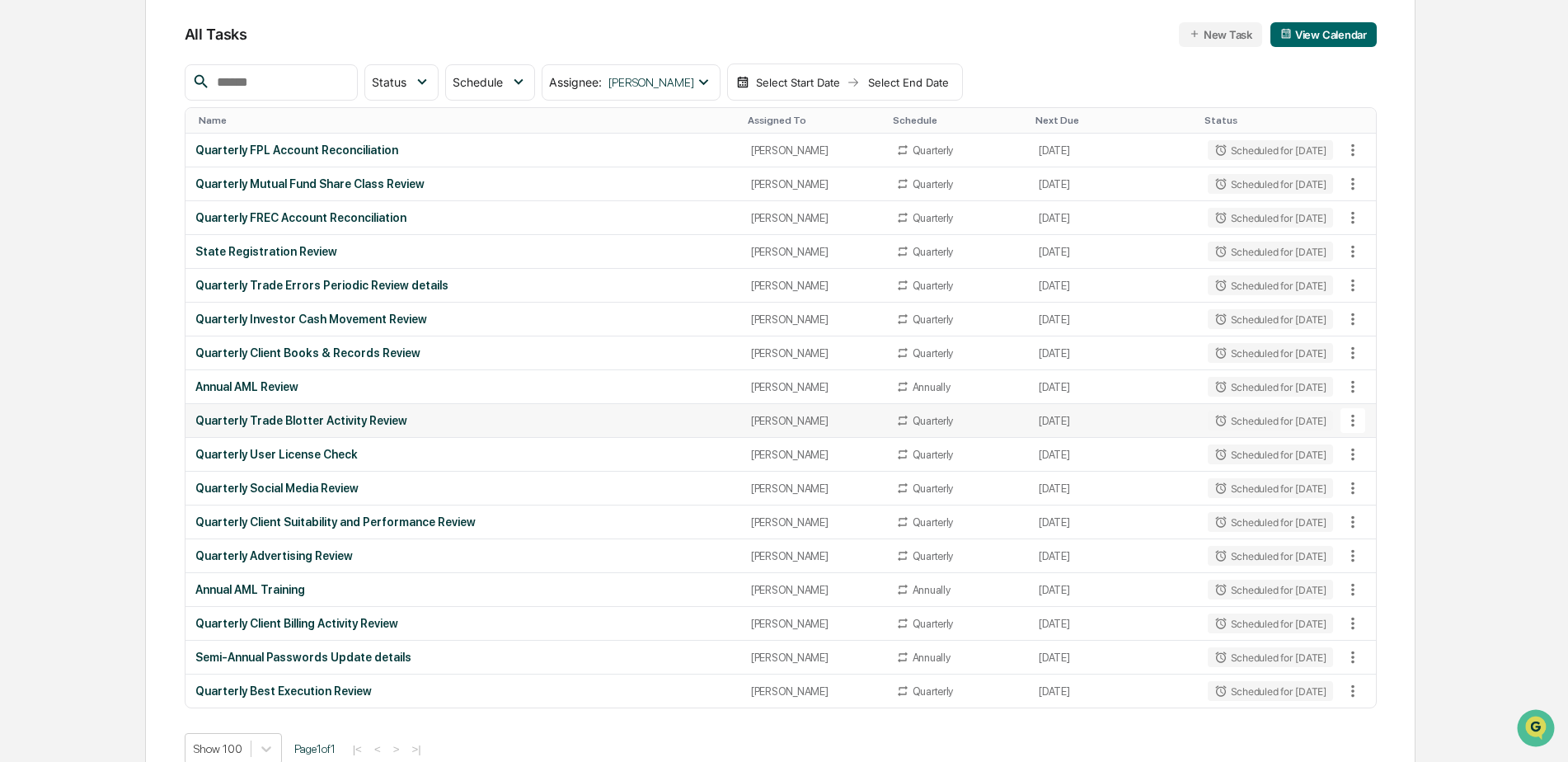
click at [334, 421] on div "Quarterly Trade Blotter Activity Review" at bounding box center [463, 421] width 536 height 13
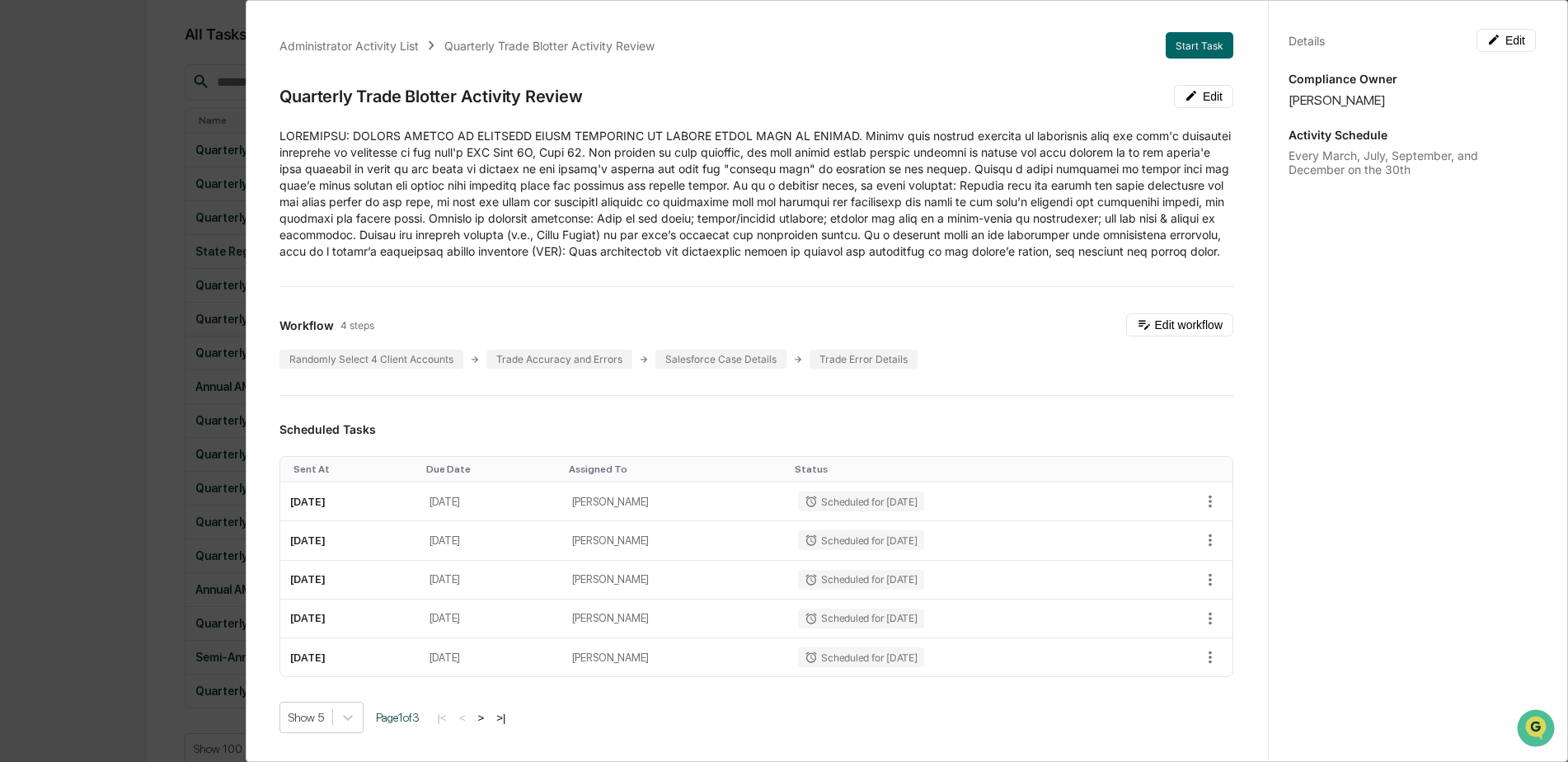
click at [82, 328] on div "Administrator Activity List Quarterly Trade Blotter Activity Review Start Task …" at bounding box center [784, 381] width 1568 height 762
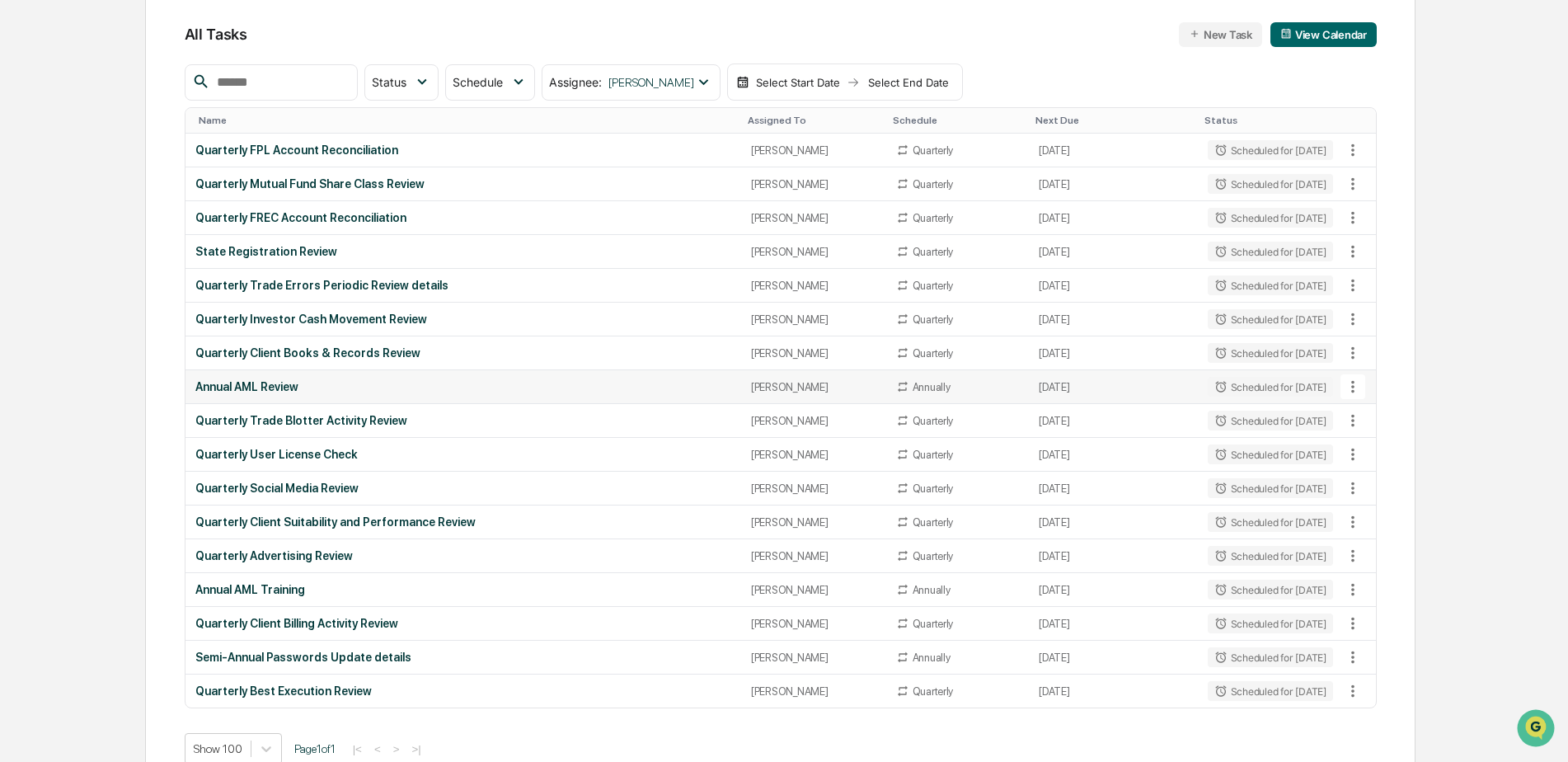
scroll to position [194, 0]
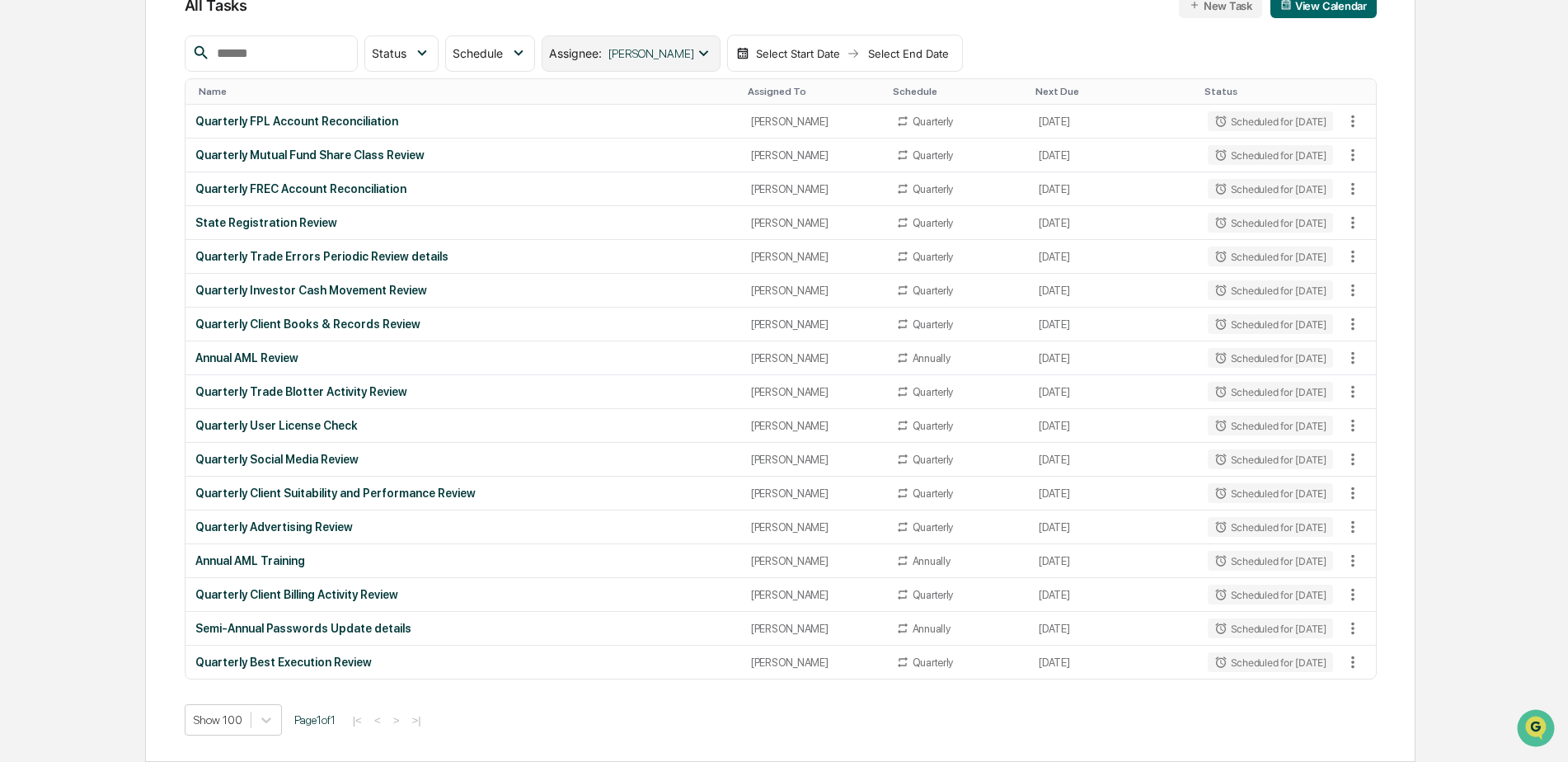
click at [660, 57] on span "[PERSON_NAME]" at bounding box center [651, 54] width 86 height 13
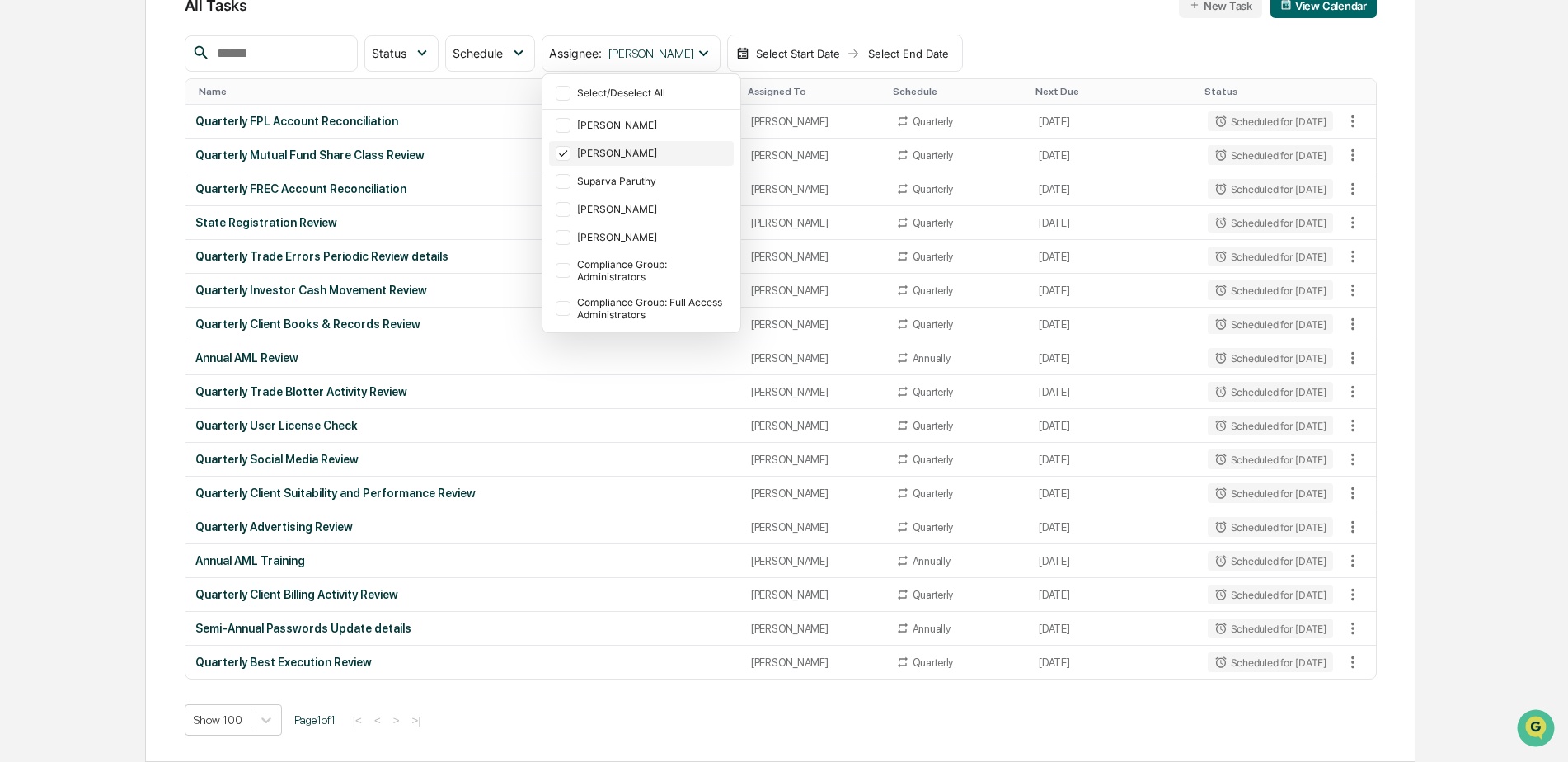
click at [673, 161] on div "[PERSON_NAME]" at bounding box center [640, 152] width 184 height 24
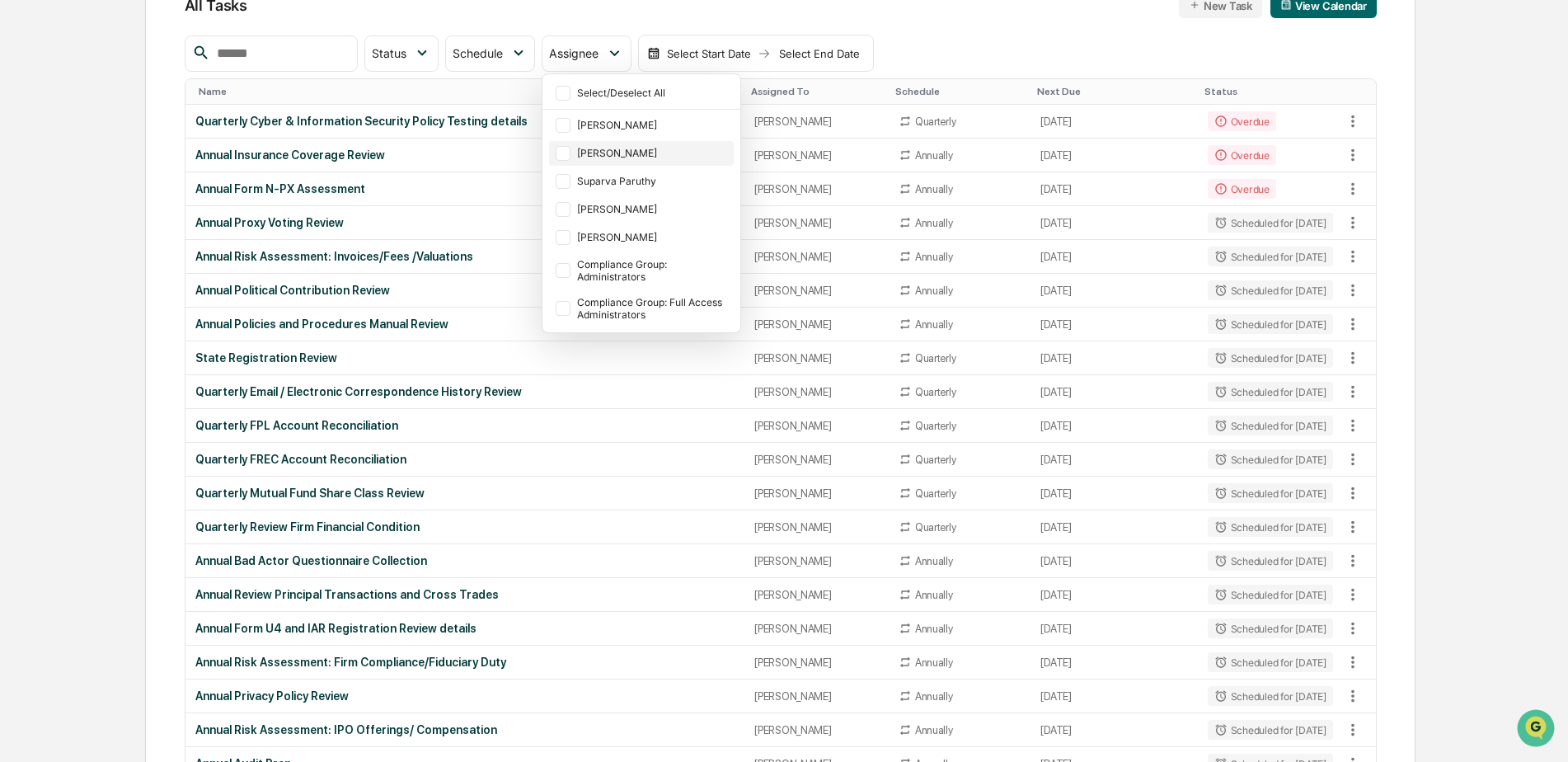
click at [662, 147] on div "[PERSON_NAME]" at bounding box center [654, 152] width 153 height 13
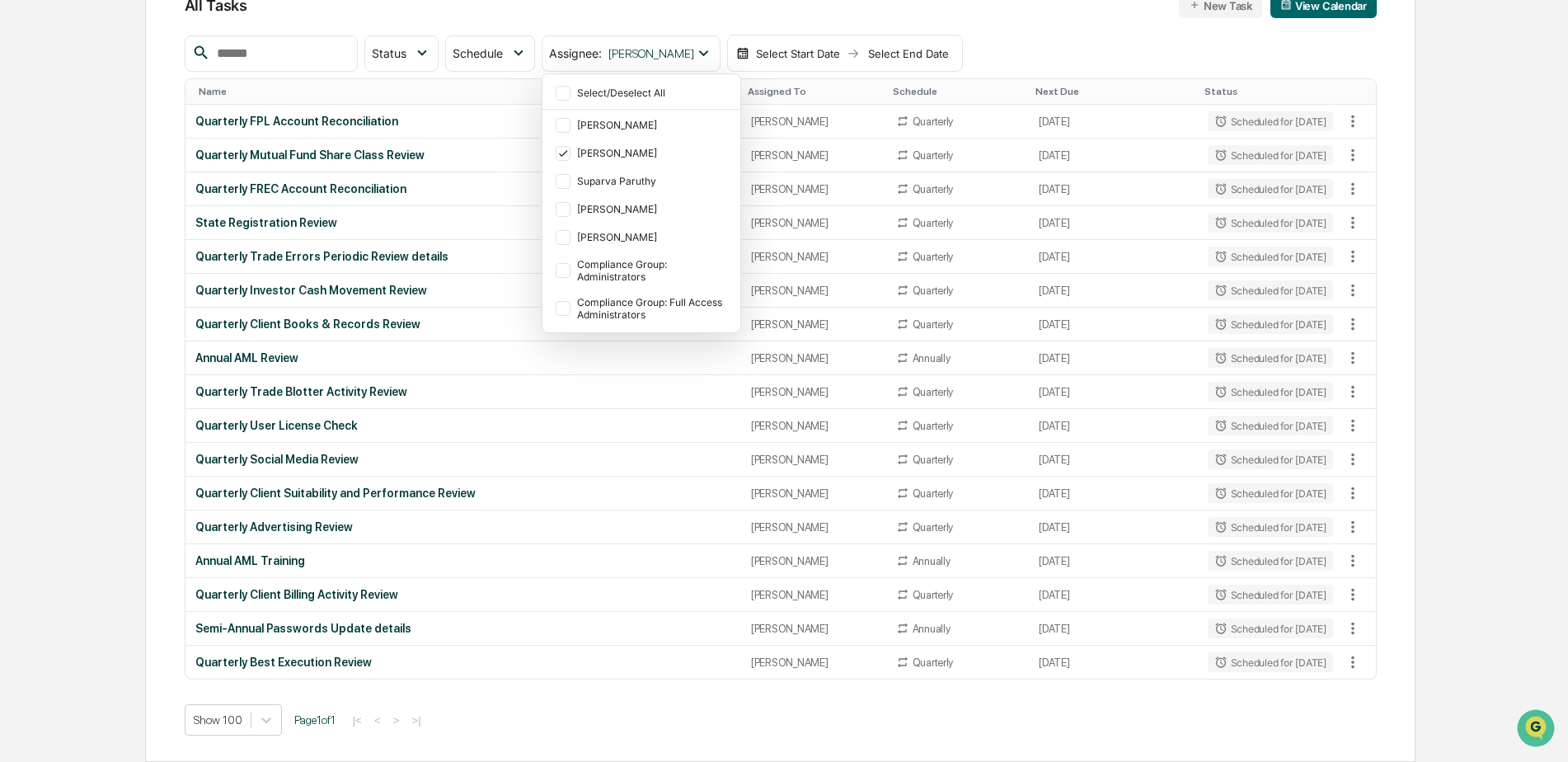
click at [651, 722] on div "Show 100 Page 1 of 1 |< < > >|" at bounding box center [780, 719] width 1192 height 31
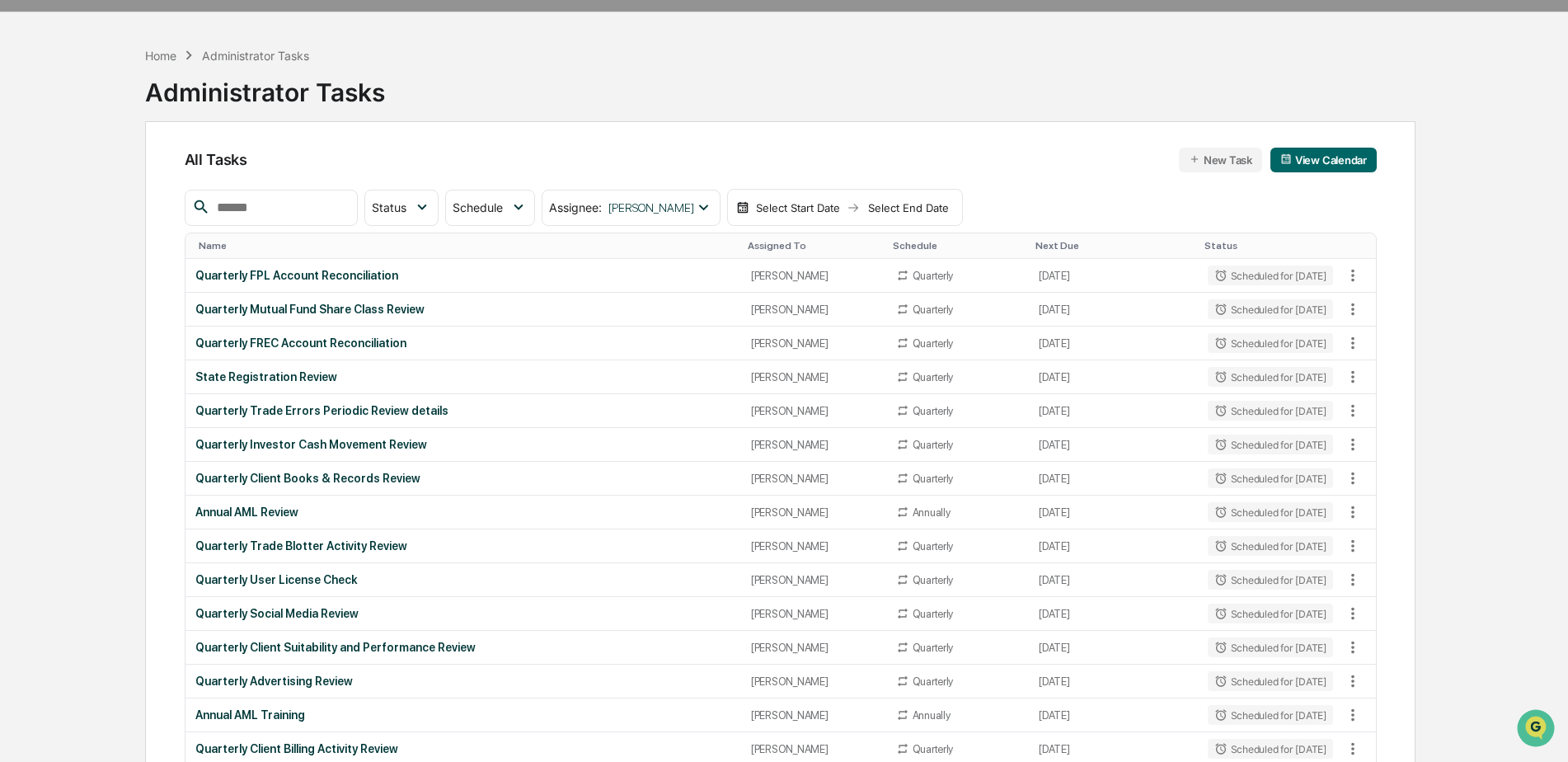
scroll to position [0, 0]
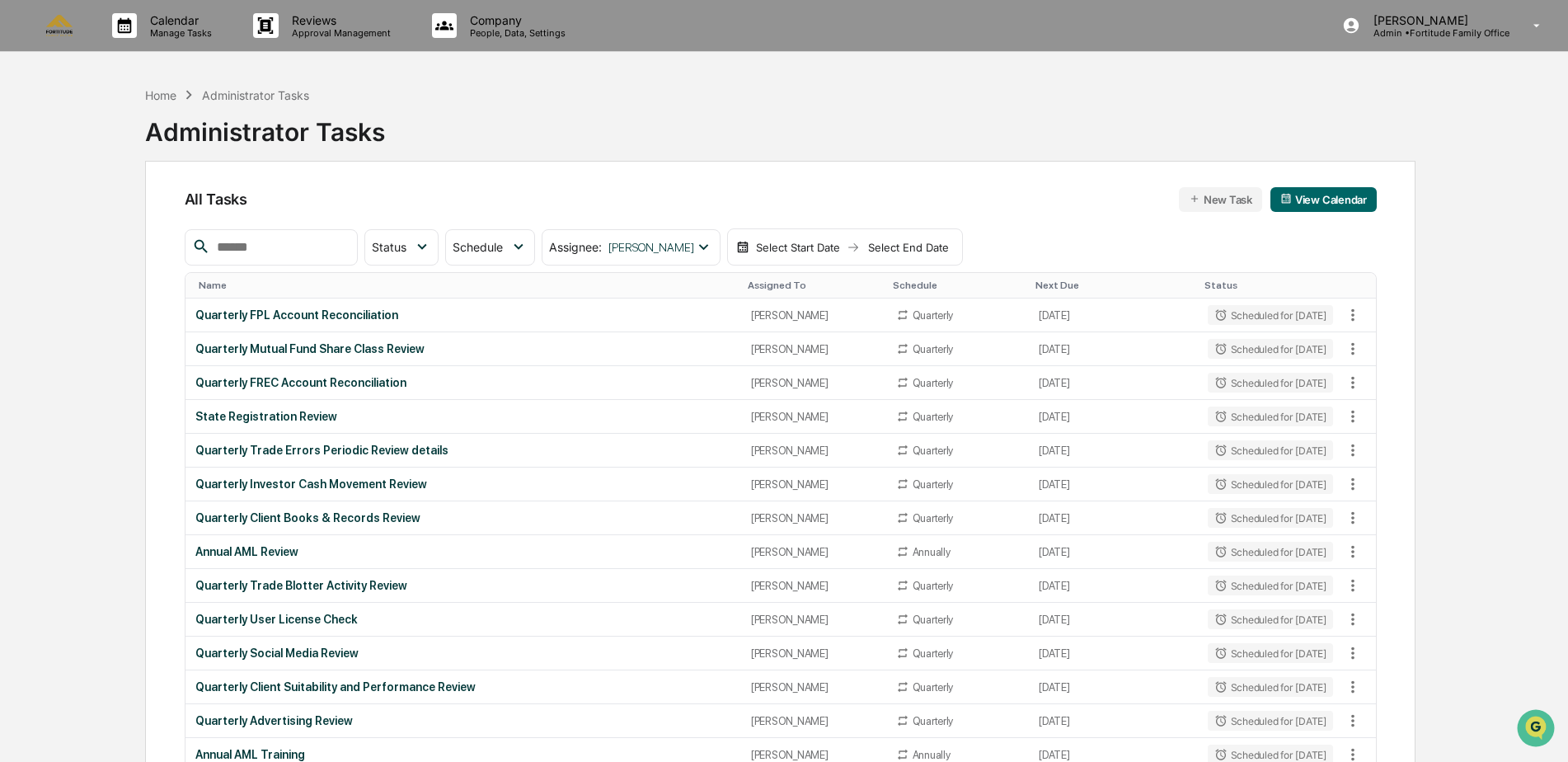
click at [1296, 201] on button "View Calendar" at bounding box center [1323, 199] width 106 height 24
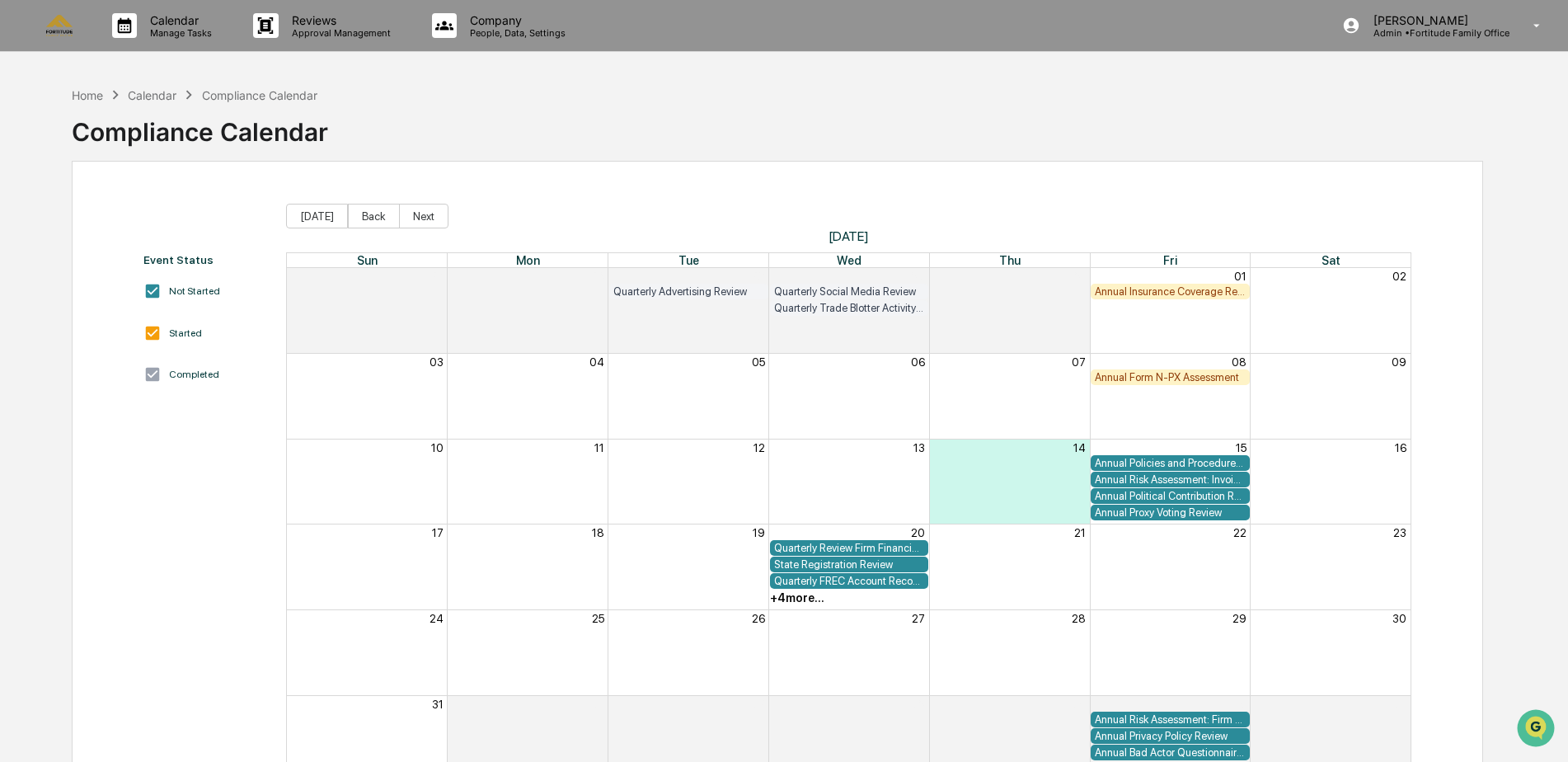
click at [410, 202] on div "Event Status Not Started Started Completed Today Back Next August 2025 Sun Mon …" at bounding box center [777, 493] width 1411 height 663
click at [420, 220] on button "Next" at bounding box center [423, 216] width 50 height 24
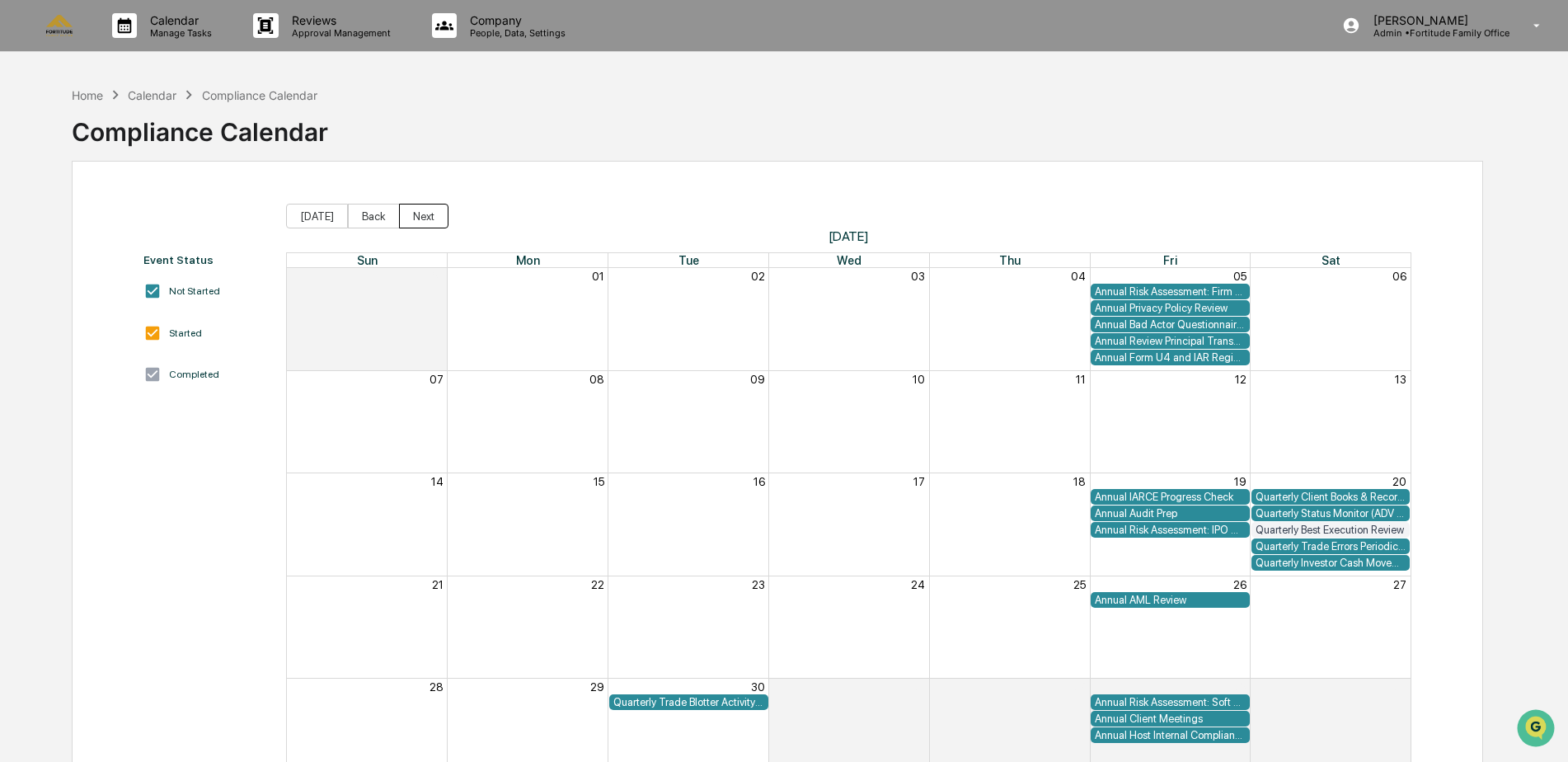
click at [420, 220] on button "Next" at bounding box center [423, 216] width 50 height 24
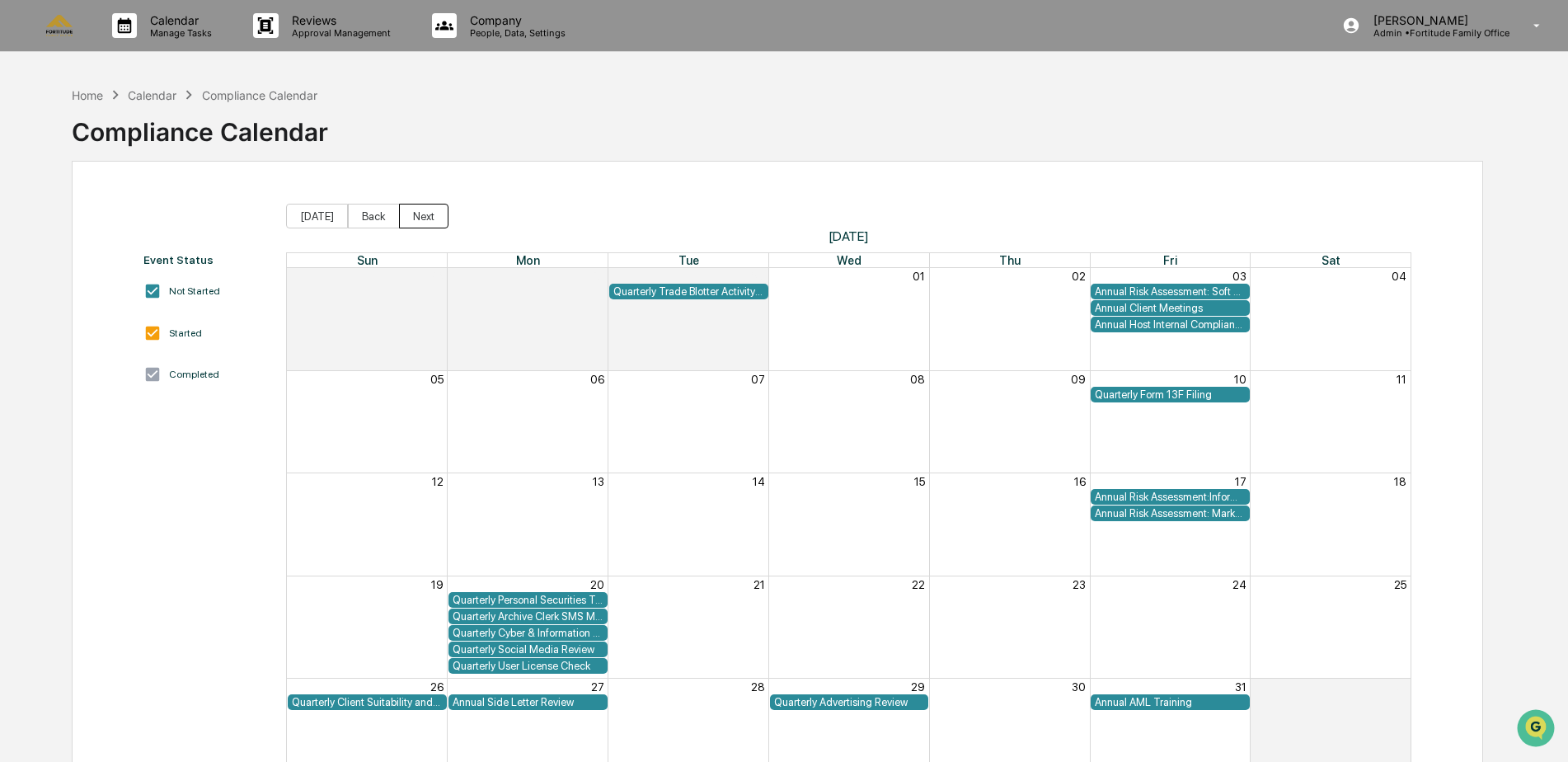
click at [420, 220] on button "Next" at bounding box center [423, 216] width 50 height 24
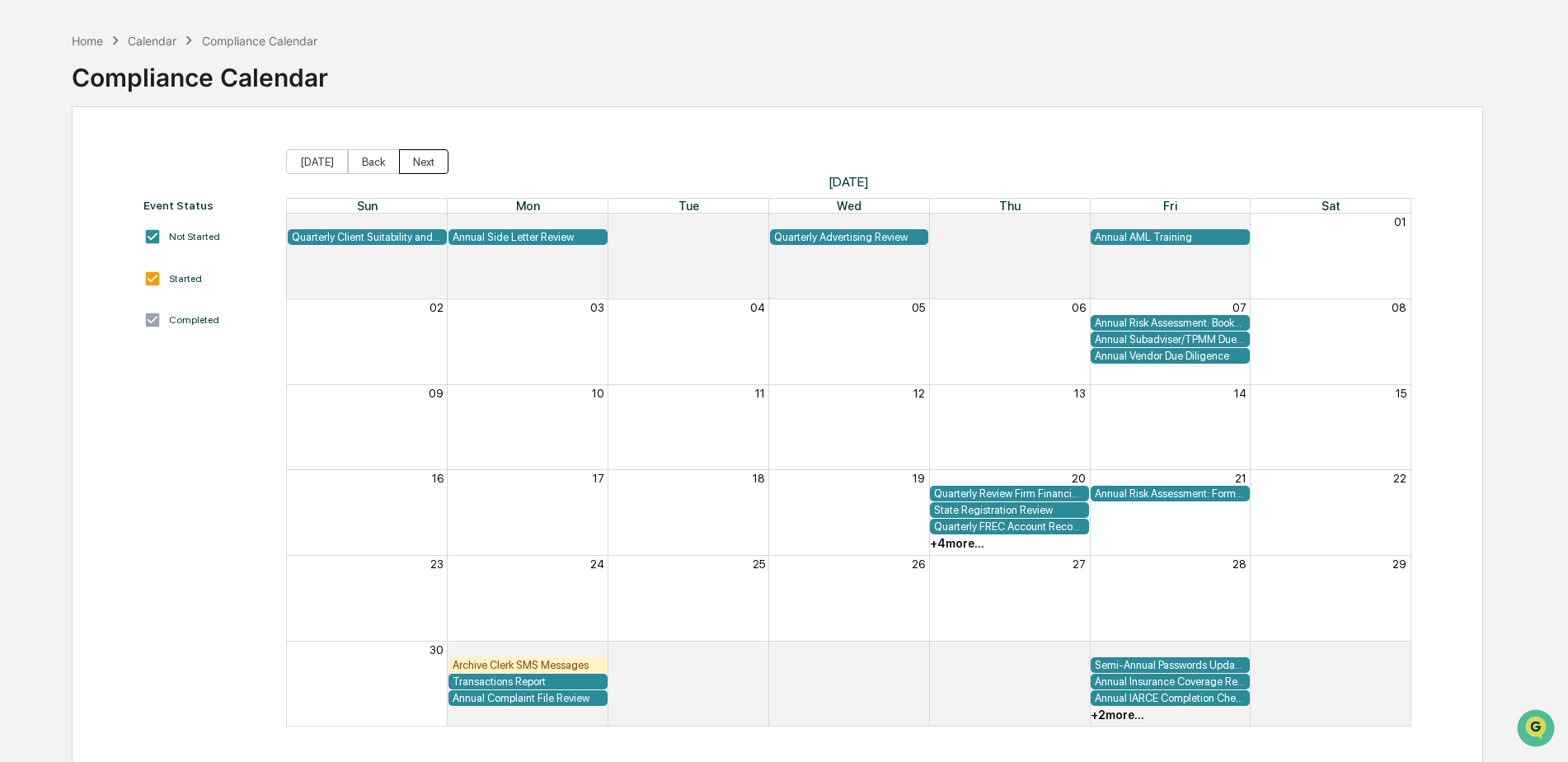
scroll to position [78, 0]
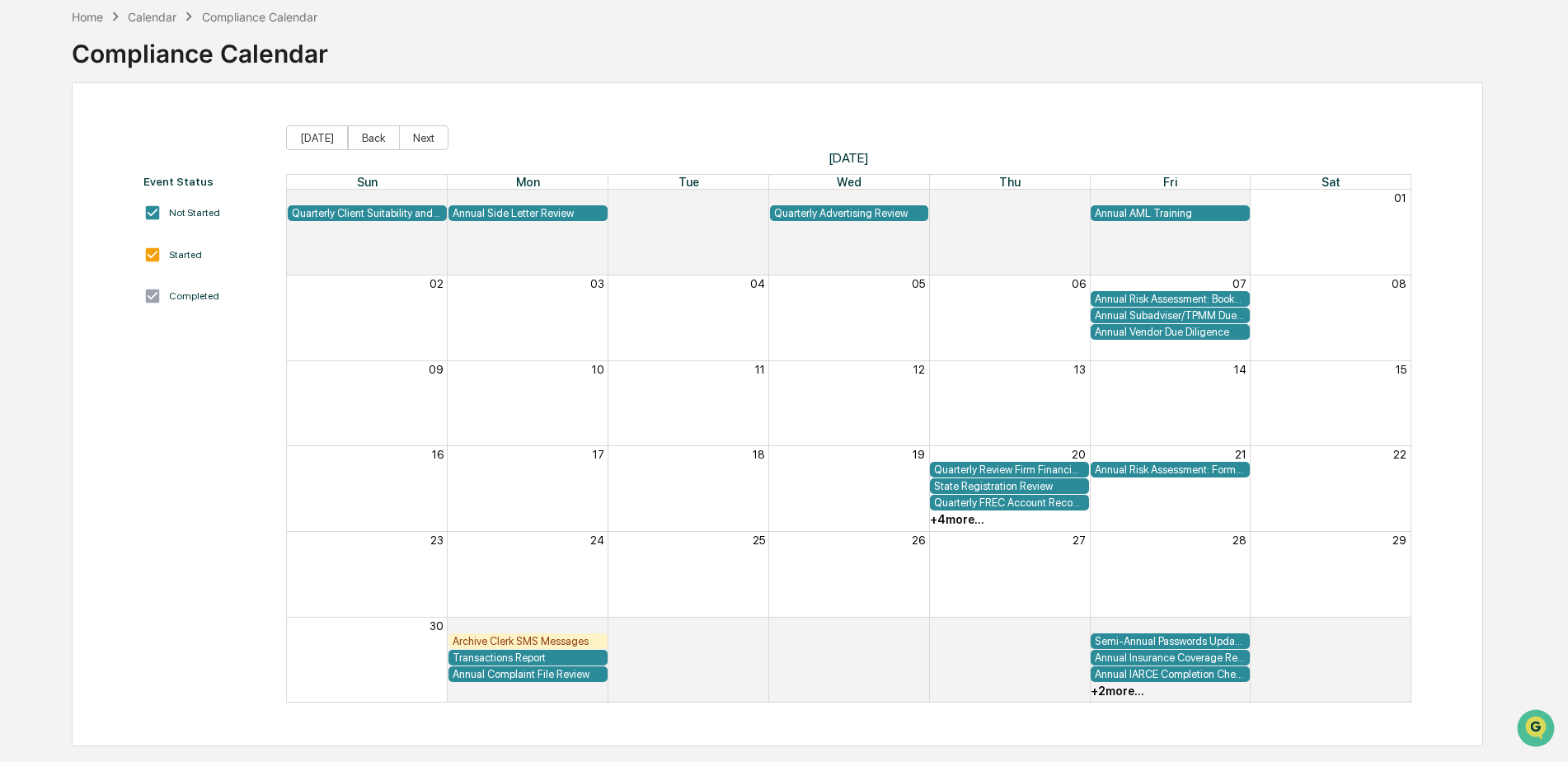
click at [1002, 502] on div "Quarterly FREC Account Reconciliation" at bounding box center [1009, 503] width 151 height 13
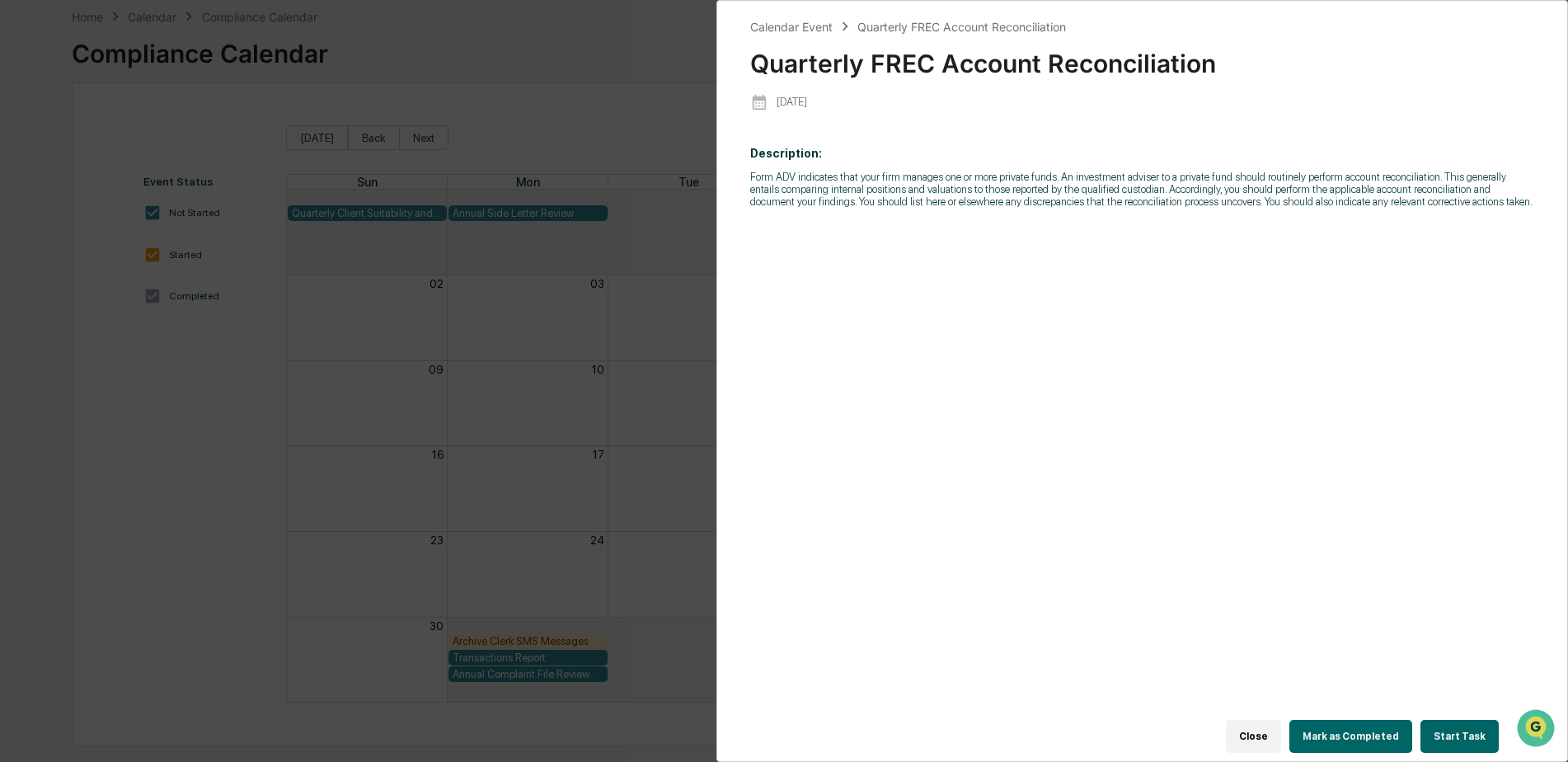
click at [605, 397] on div "Calendar Event Quarterly FREC Account Reconciliation Quarterly FREC Account Rec…" at bounding box center [784, 381] width 1568 height 762
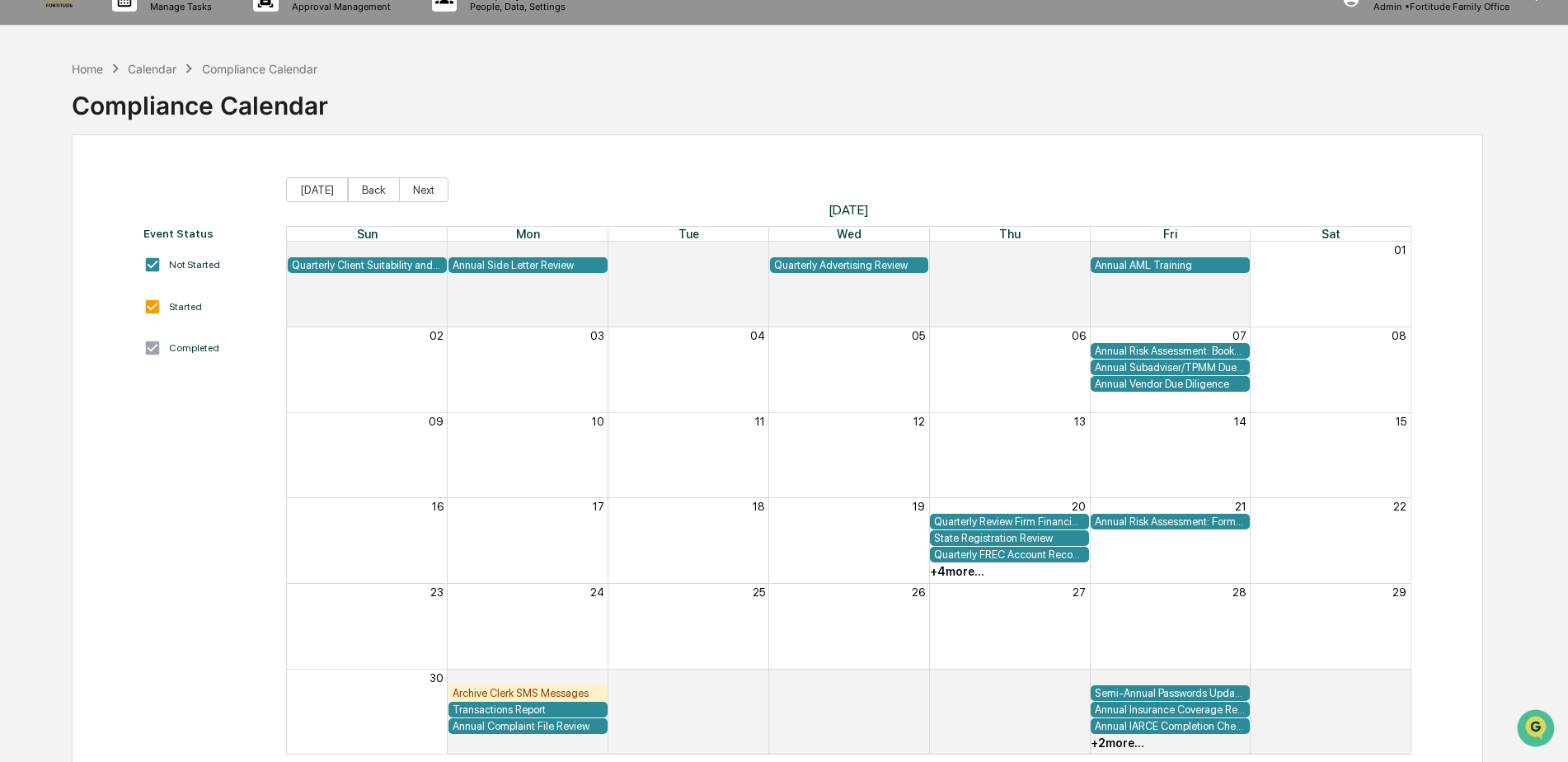
scroll to position [0, 0]
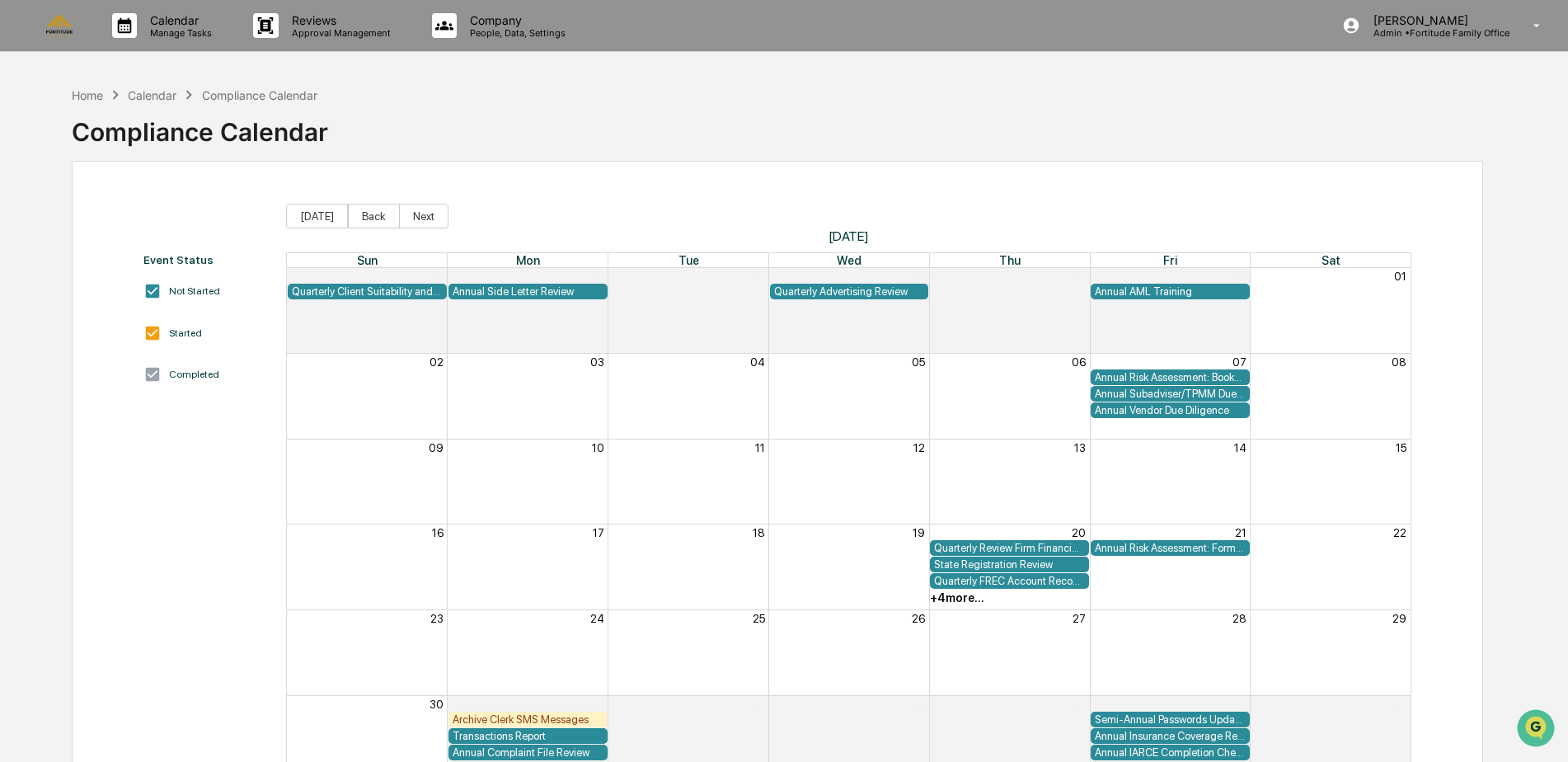
click at [156, 93] on div "Calendar" at bounding box center [152, 95] width 49 height 14
click at [371, 216] on button "Back" at bounding box center [374, 216] width 52 height 24
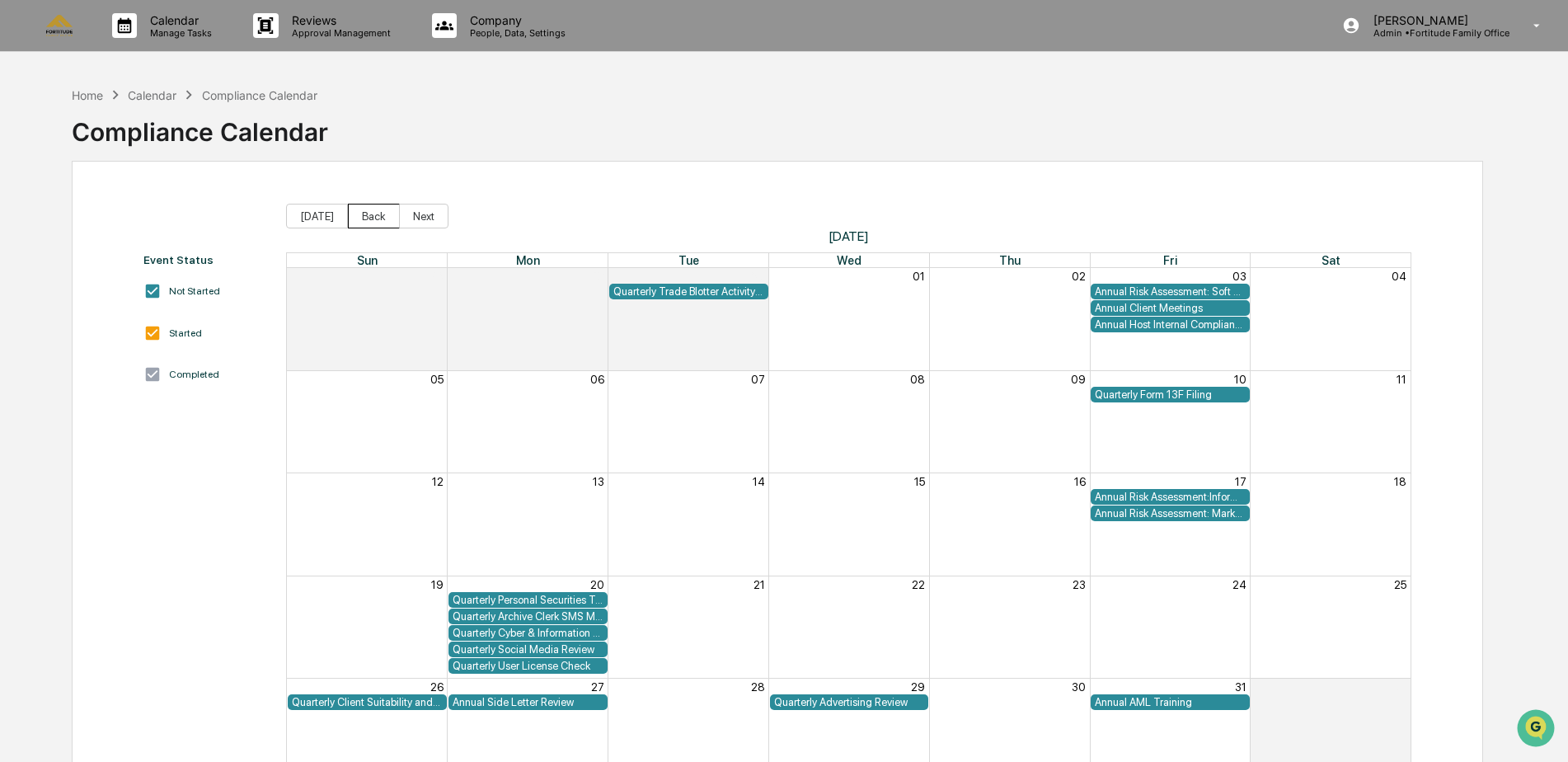
click at [371, 216] on button "Back" at bounding box center [374, 216] width 52 height 24
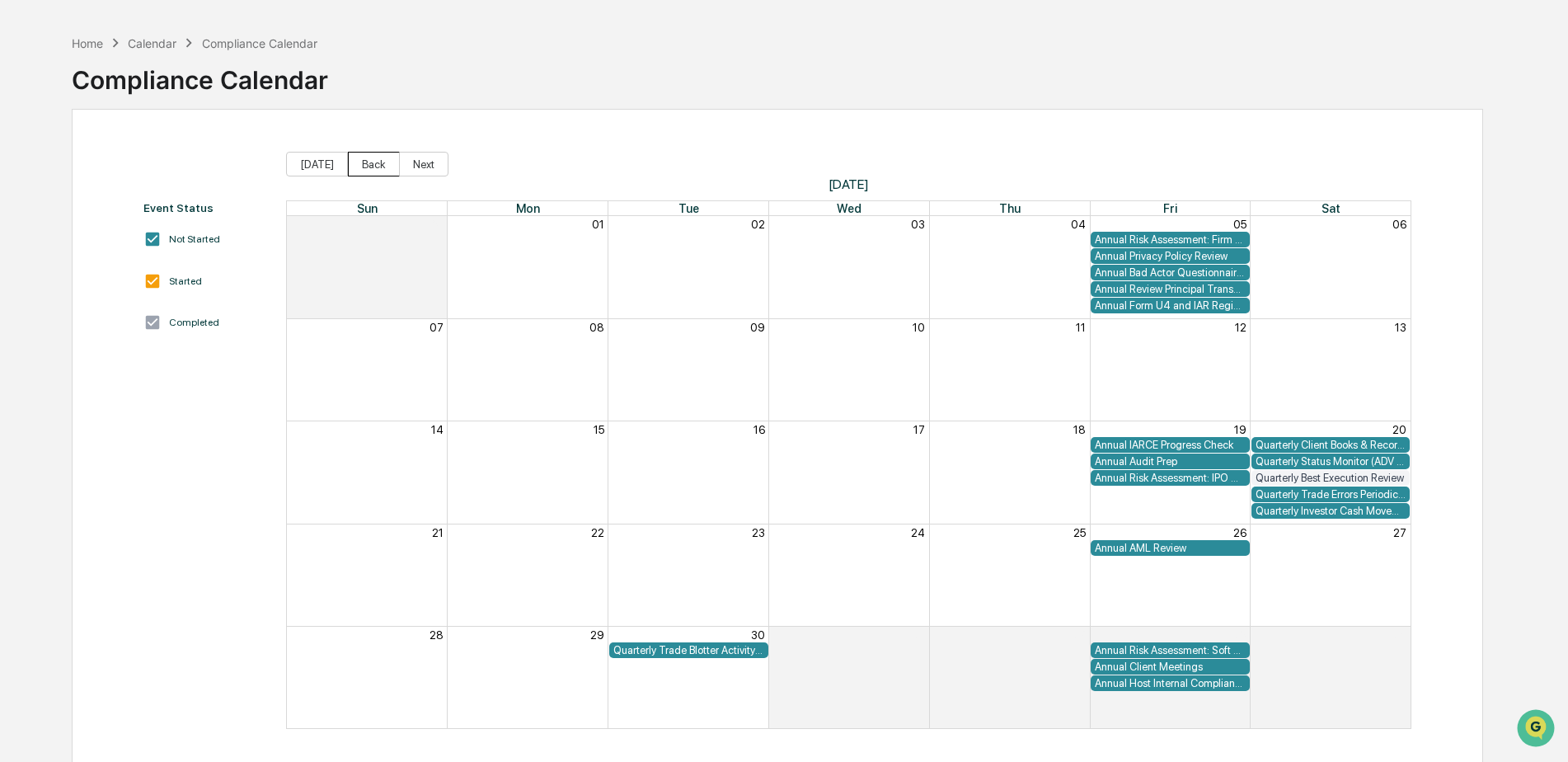
scroll to position [78, 0]
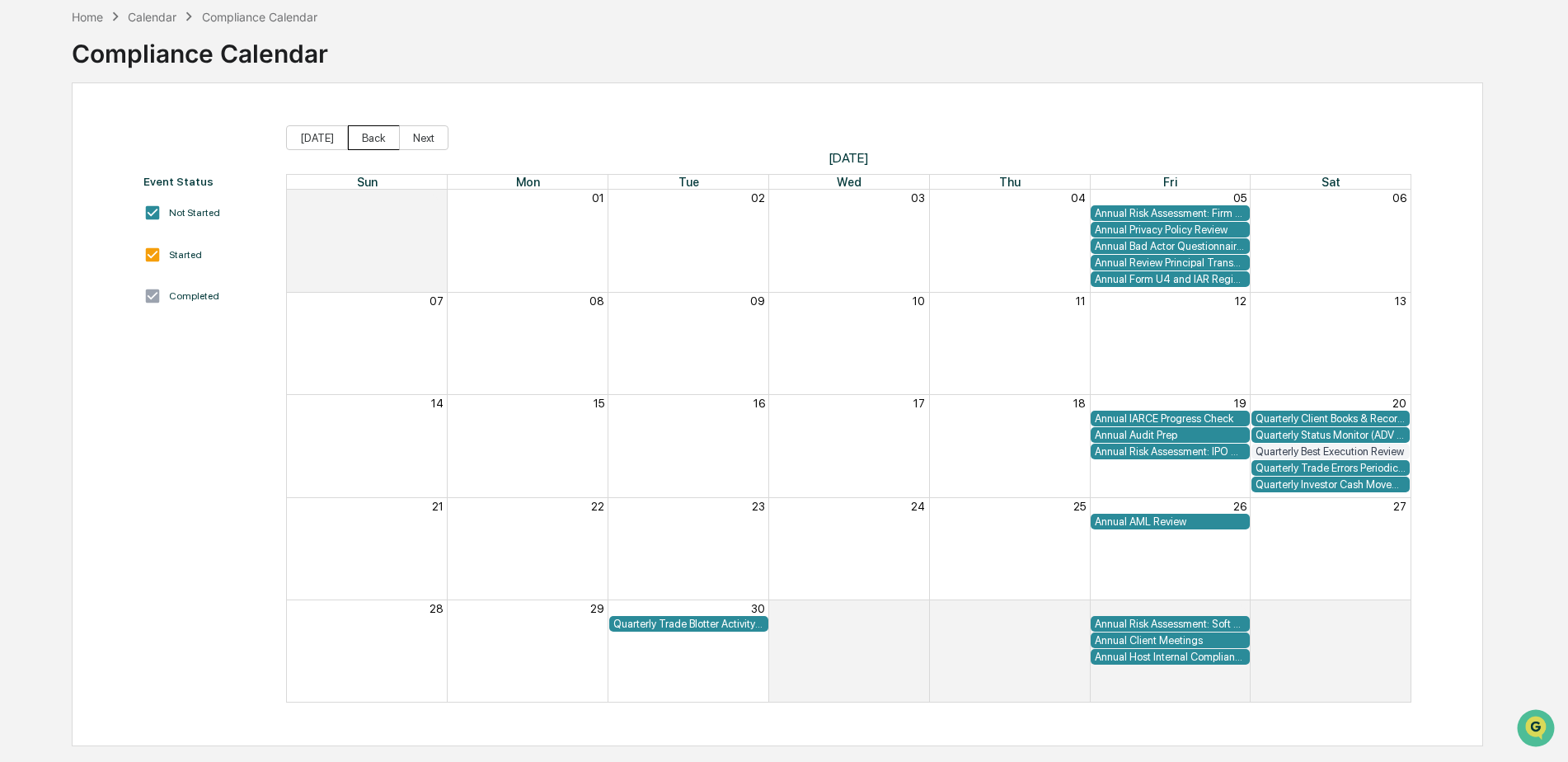
click at [365, 140] on button "Back" at bounding box center [374, 137] width 52 height 24
